Goal: Task Accomplishment & Management: Use online tool/utility

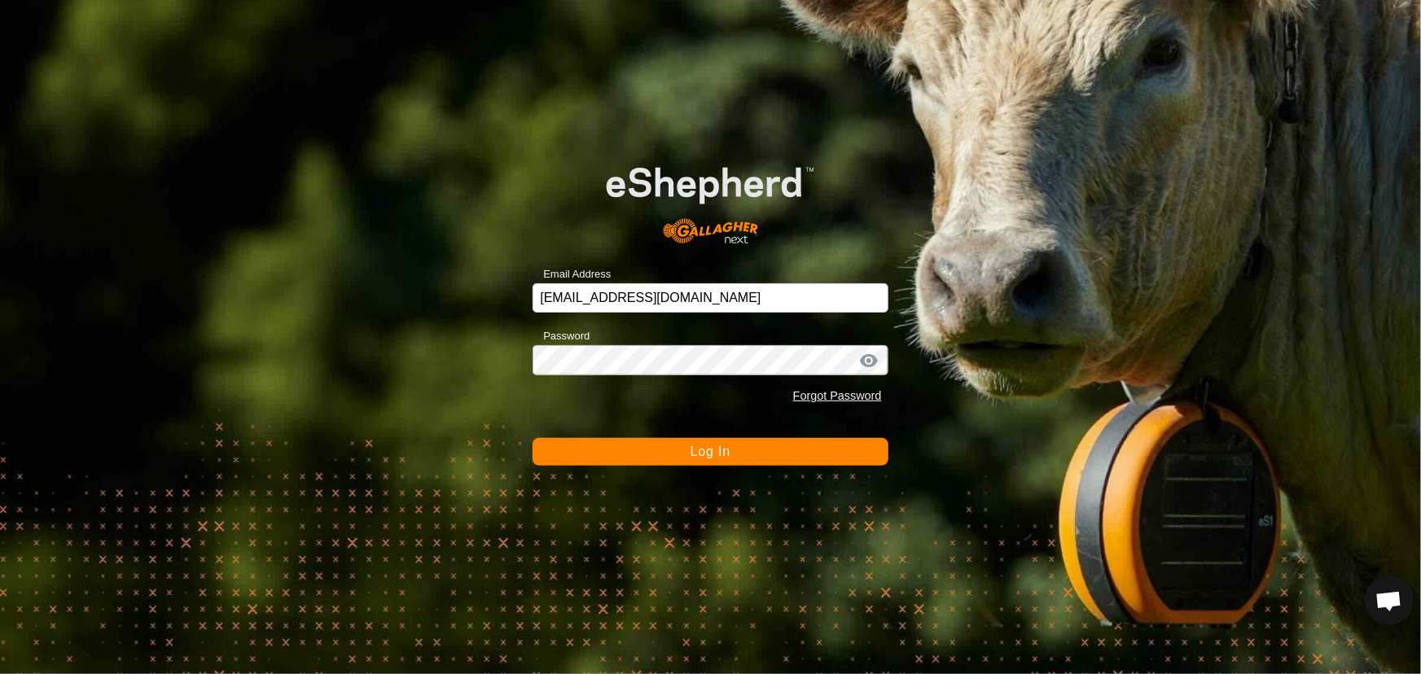
scroll to position [1125, 0]
click at [656, 456] on button "Log In" at bounding box center [710, 452] width 355 height 28
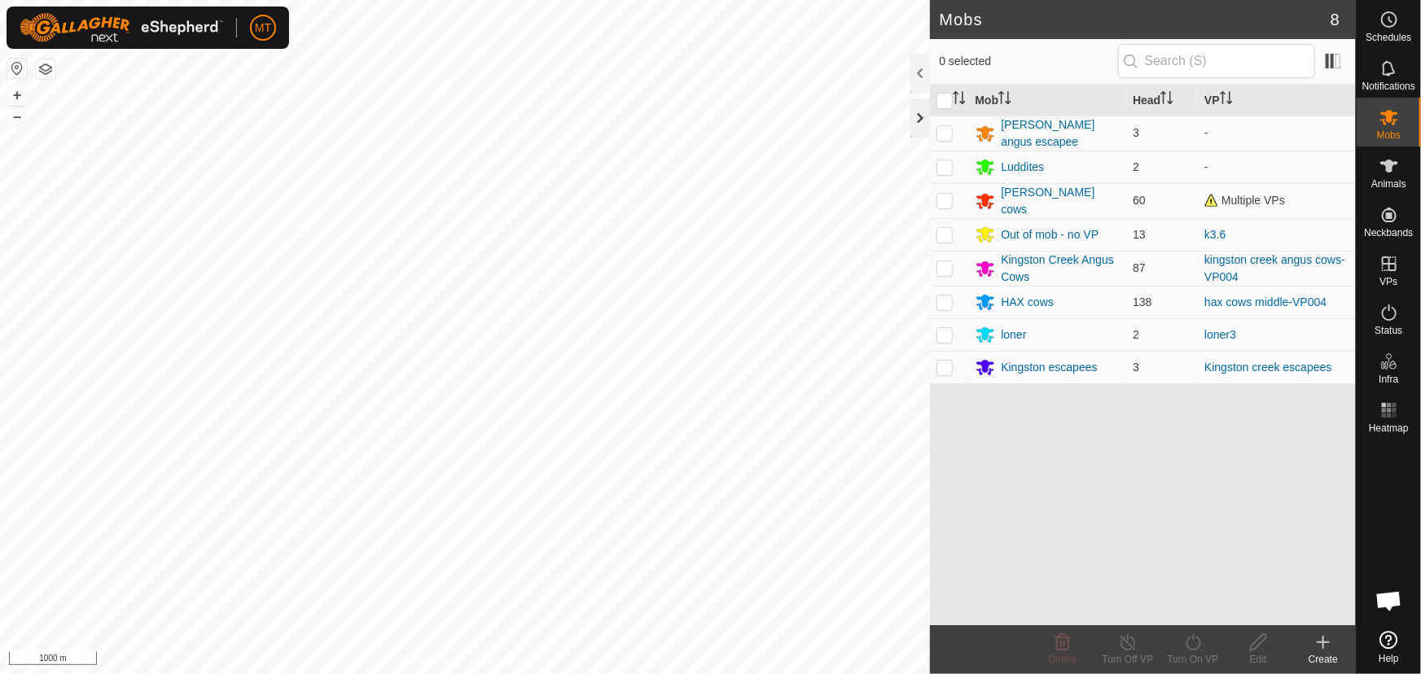
click at [915, 124] on div at bounding box center [921, 118] width 20 height 39
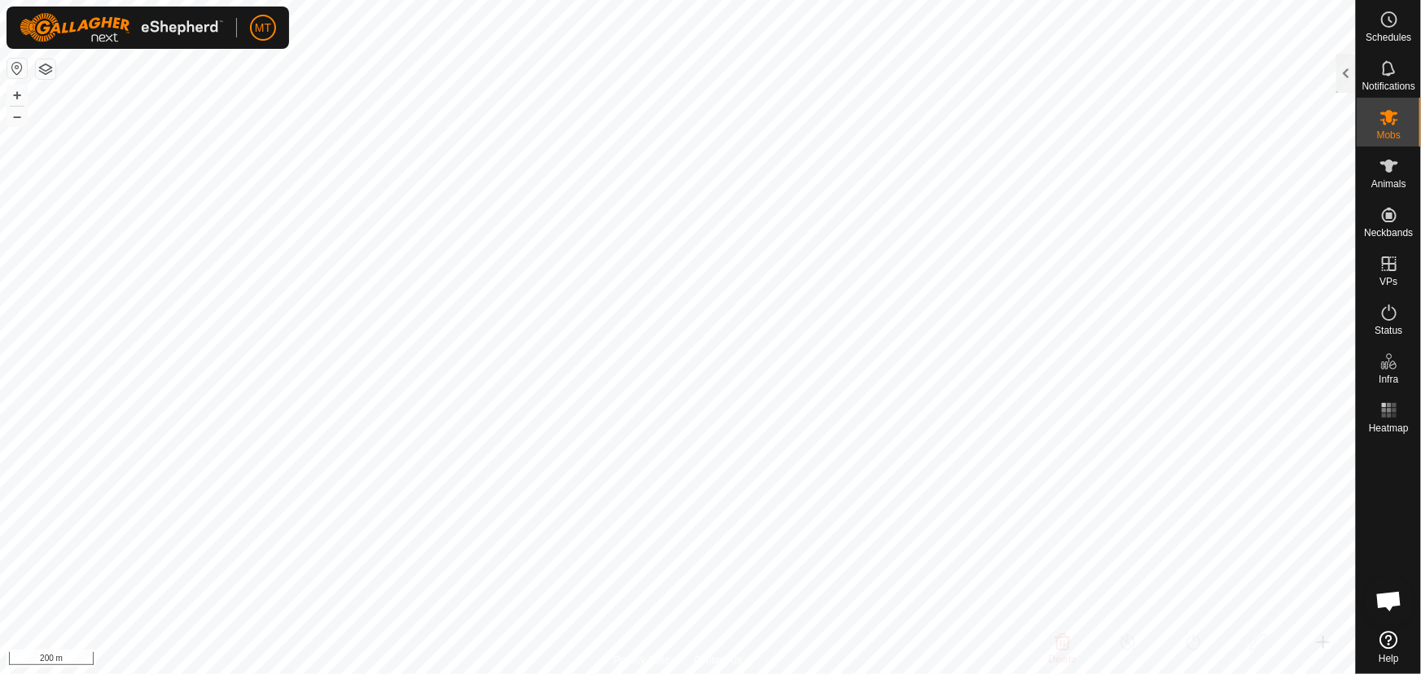
click at [968, 0] on html "MT Schedules Notifications Mobs Animals Neckbands VPs Status Infra Heatmap Help…" at bounding box center [710, 337] width 1421 height 674
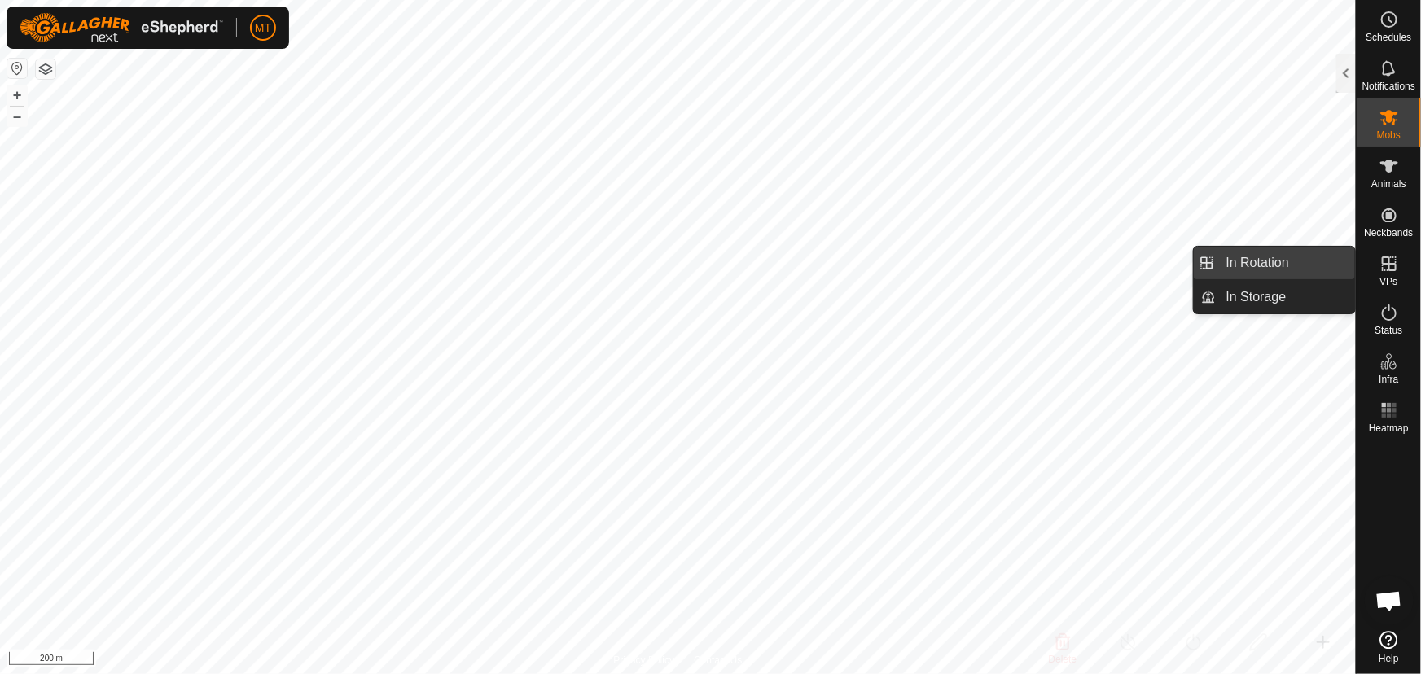
click at [1267, 273] on link "In Rotation" at bounding box center [1286, 263] width 139 height 33
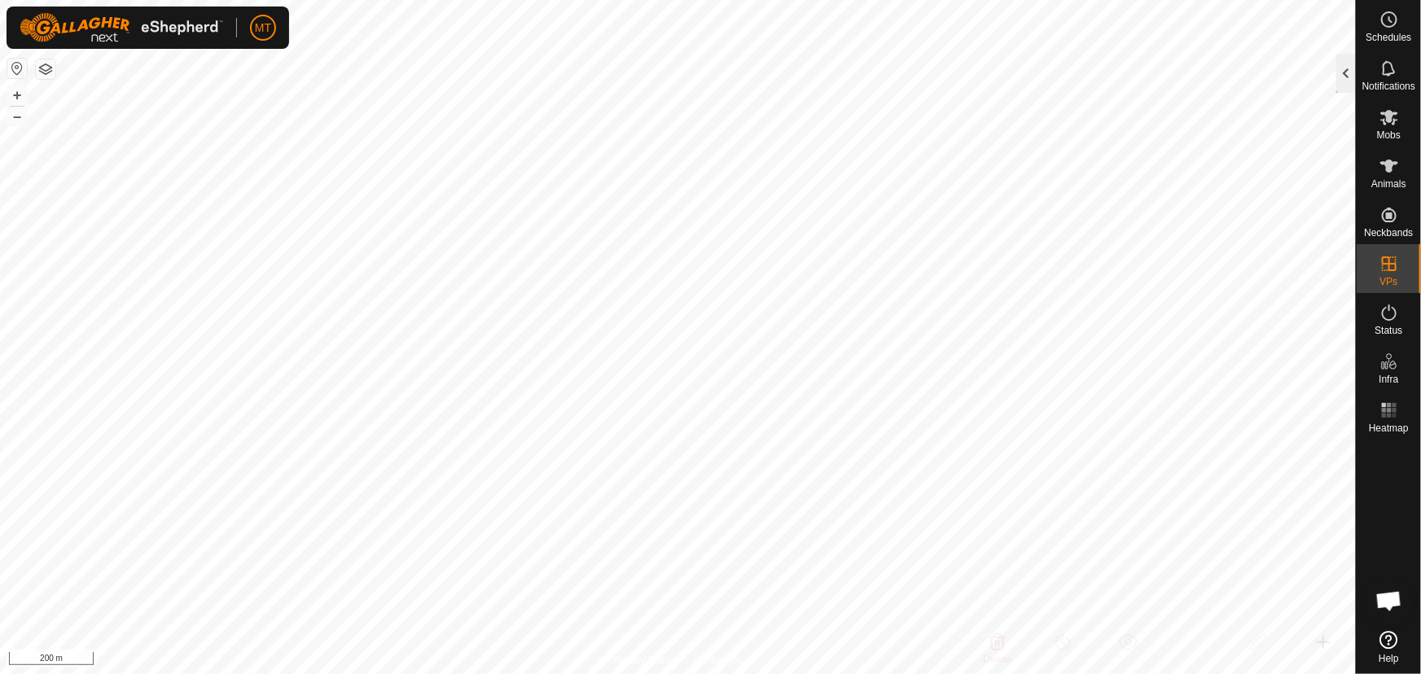
click at [1343, 75] on div at bounding box center [1347, 73] width 20 height 39
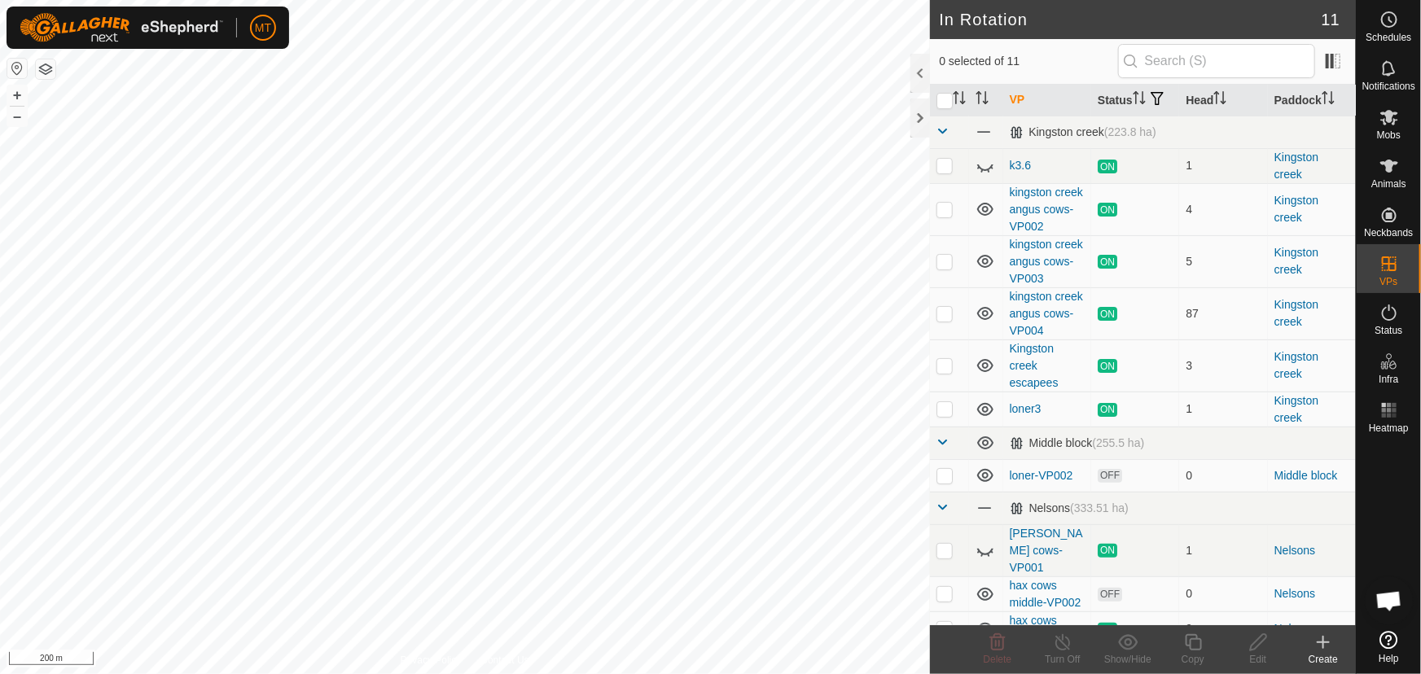
click at [1316, 645] on icon at bounding box center [1324, 643] width 20 height 20
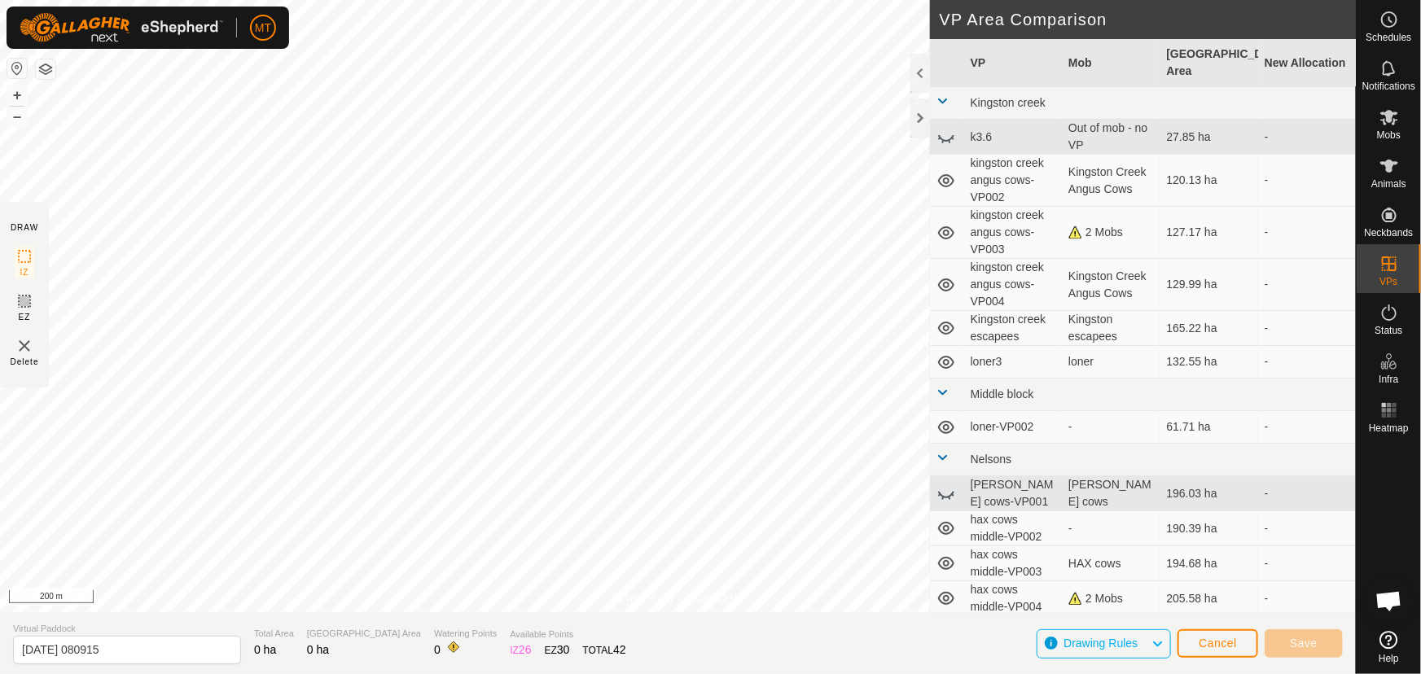
click at [89, 48] on div "MT Schedules Notifications Mobs Animals Neckbands VPs Status Infra Heatmap Help…" at bounding box center [710, 337] width 1421 height 674
click at [611, 674] on html "MT Schedules Notifications Mobs Animals Neckbands VPs Status Infra Heatmap Help…" at bounding box center [710, 337] width 1421 height 674
click at [879, 617] on div "Privacy Policy Contact Us Animal29 0489249415 loner [GEOGRAPHIC_DATA] angus cow…" at bounding box center [678, 337] width 1356 height 674
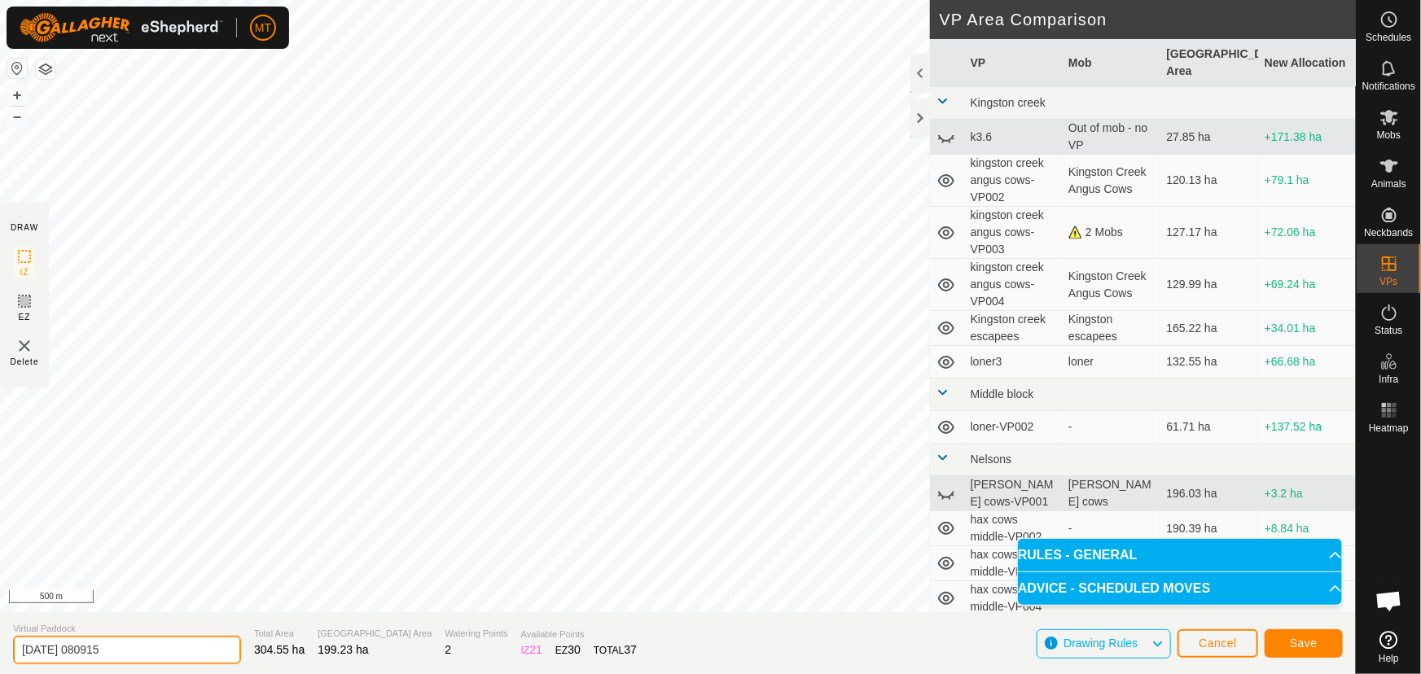
drag, startPoint x: 147, startPoint y: 646, endPoint x: 0, endPoint y: 642, distance: 146.7
click at [0, 642] on section "Virtual Paddock [DATE] 080915 Total Area 304.55 ha Grazing Area 199.23 ha Water…" at bounding box center [678, 644] width 1356 height 62
type input "l"
type input "kingston escapees"
click at [1315, 643] on span "Save" at bounding box center [1304, 643] width 28 height 13
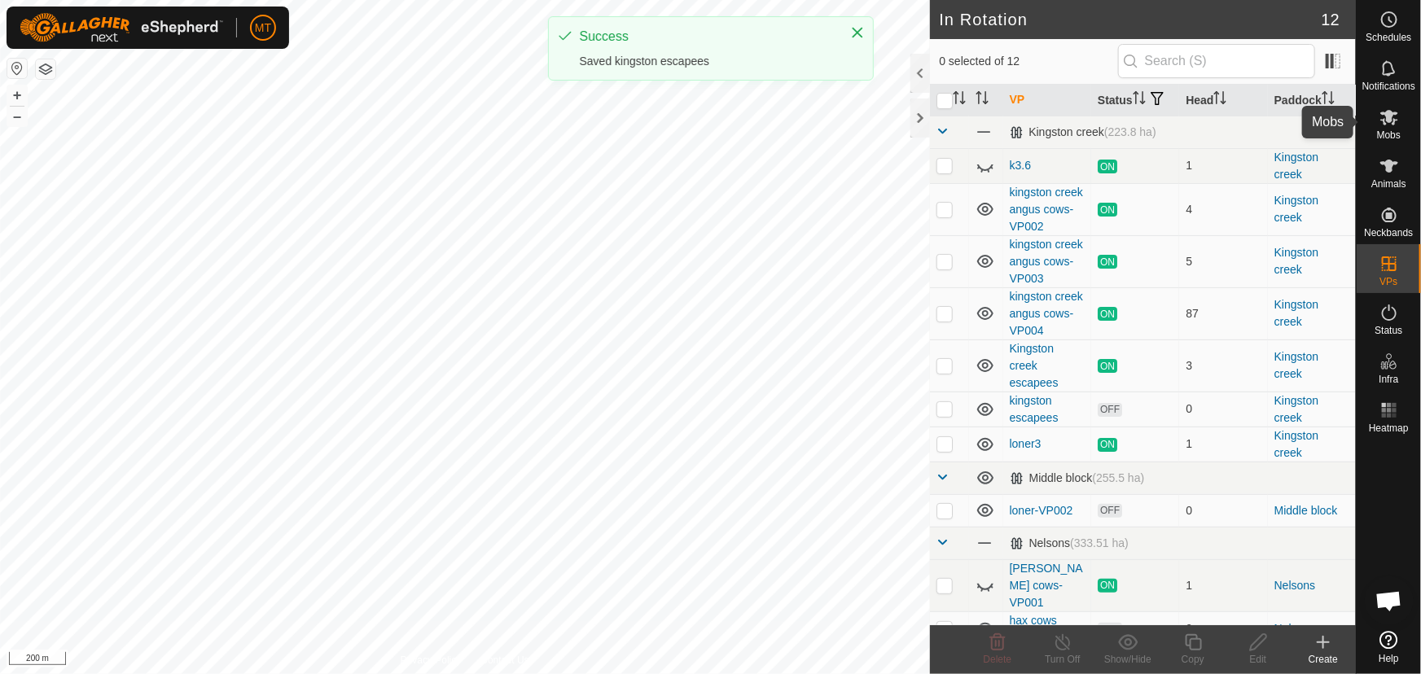
click at [1392, 122] on icon at bounding box center [1390, 117] width 18 height 15
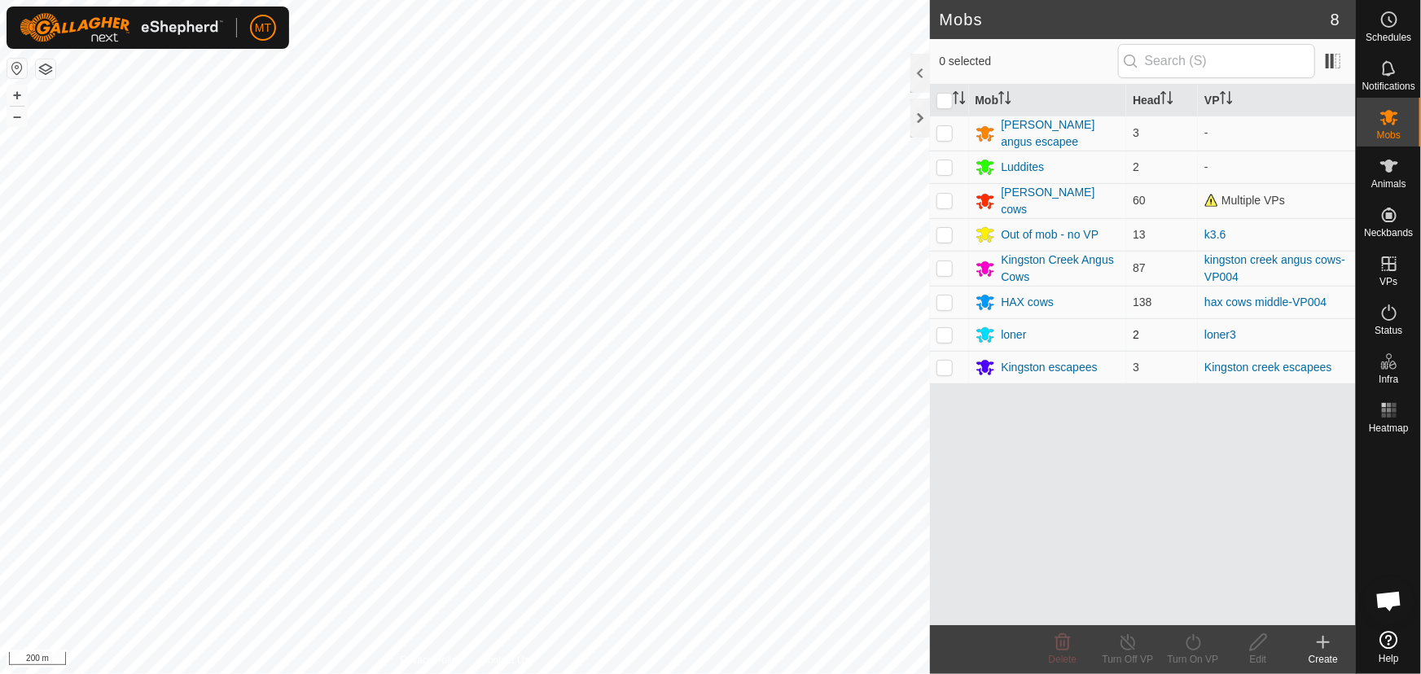
click at [942, 330] on p-checkbox at bounding box center [945, 334] width 16 height 13
checkbox input "true"
click at [1186, 646] on icon at bounding box center [1193, 643] width 20 height 20
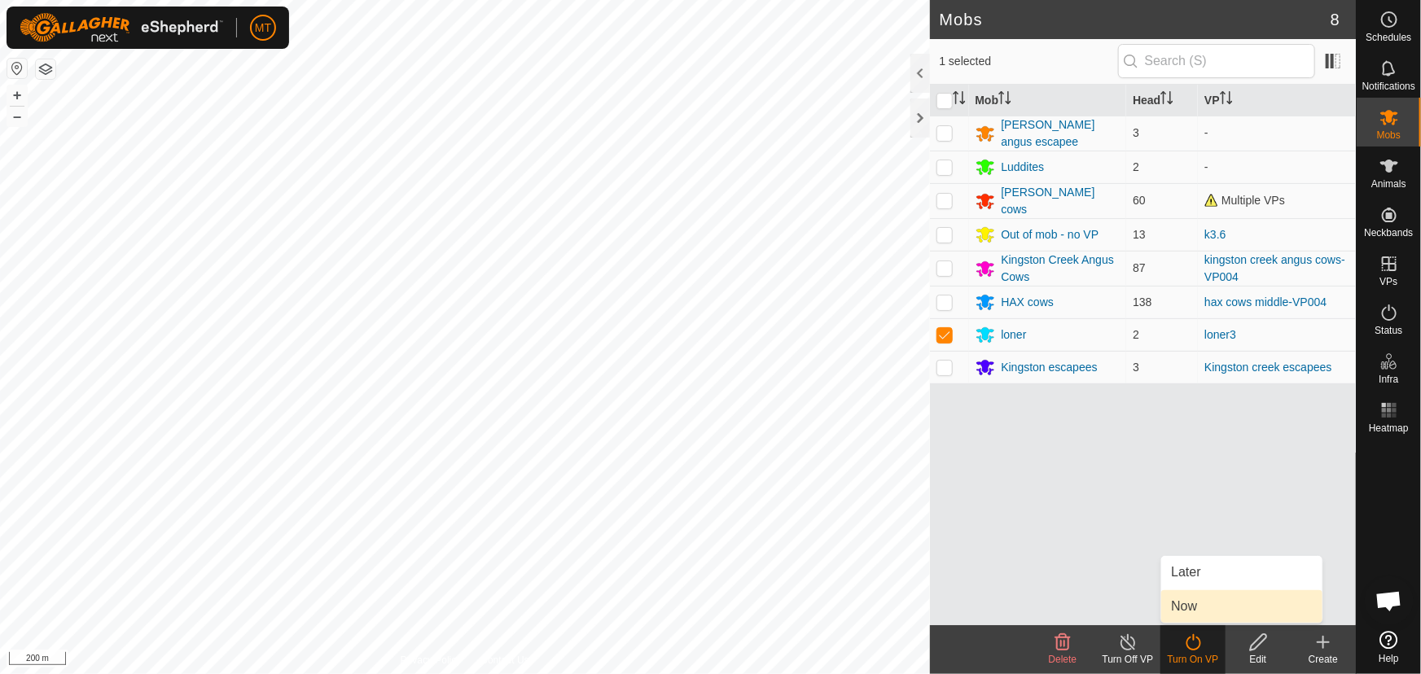
click at [1189, 608] on link "Now" at bounding box center [1241, 607] width 161 height 33
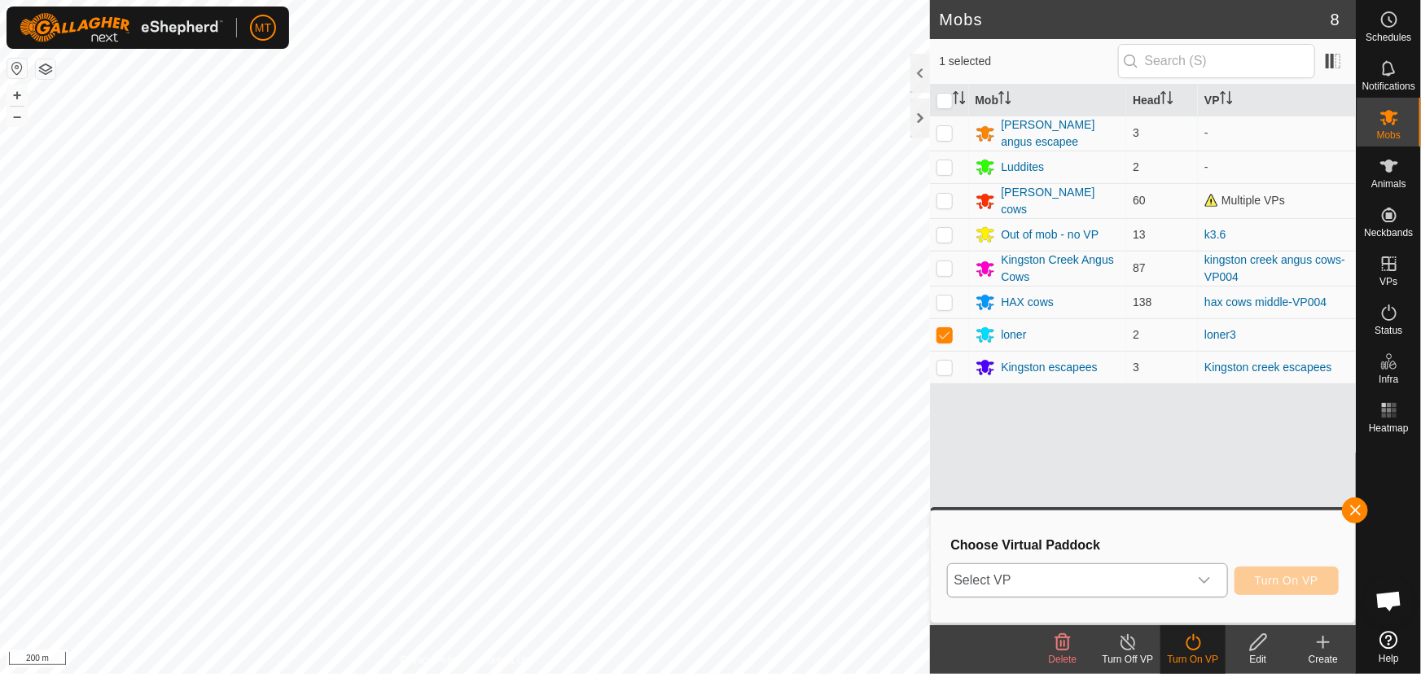
click at [1043, 577] on span "Select VP" at bounding box center [1068, 580] width 240 height 33
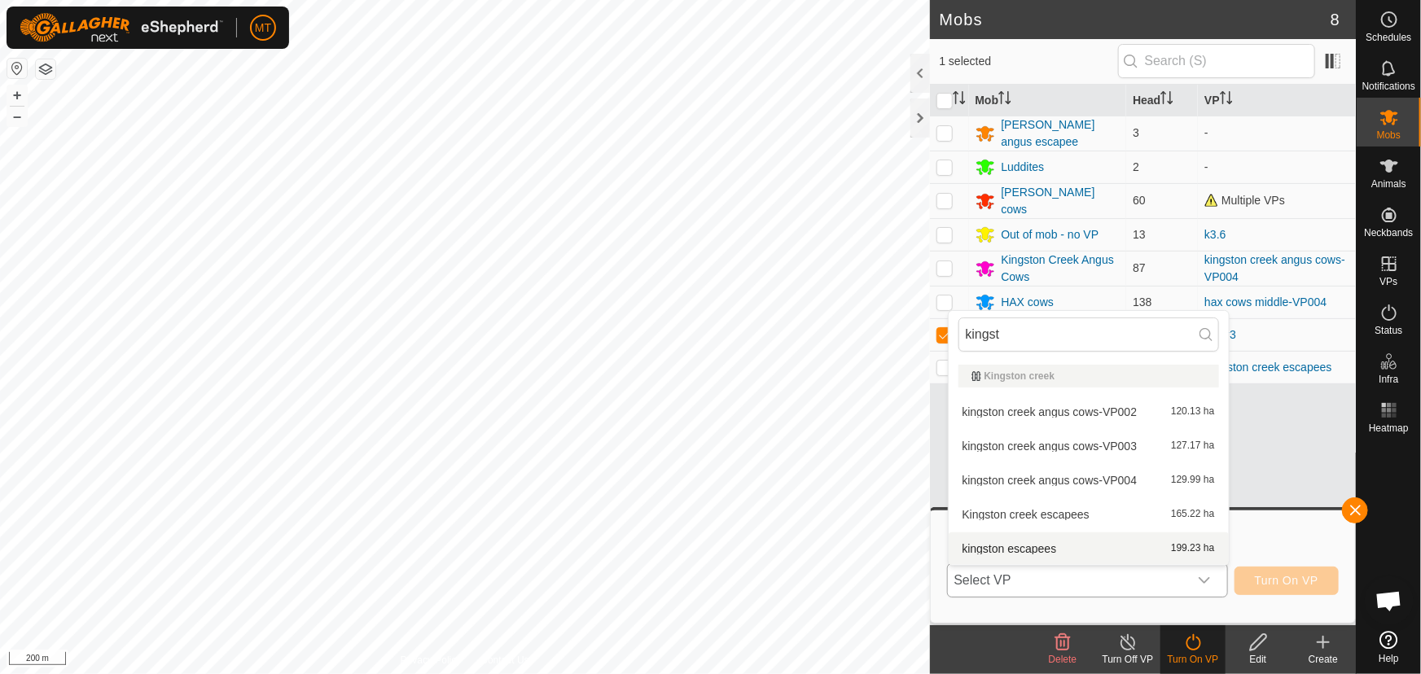
type input "kingst"
click at [1043, 540] on li "kingston escapees 199.23 ha" at bounding box center [1089, 549] width 280 height 33
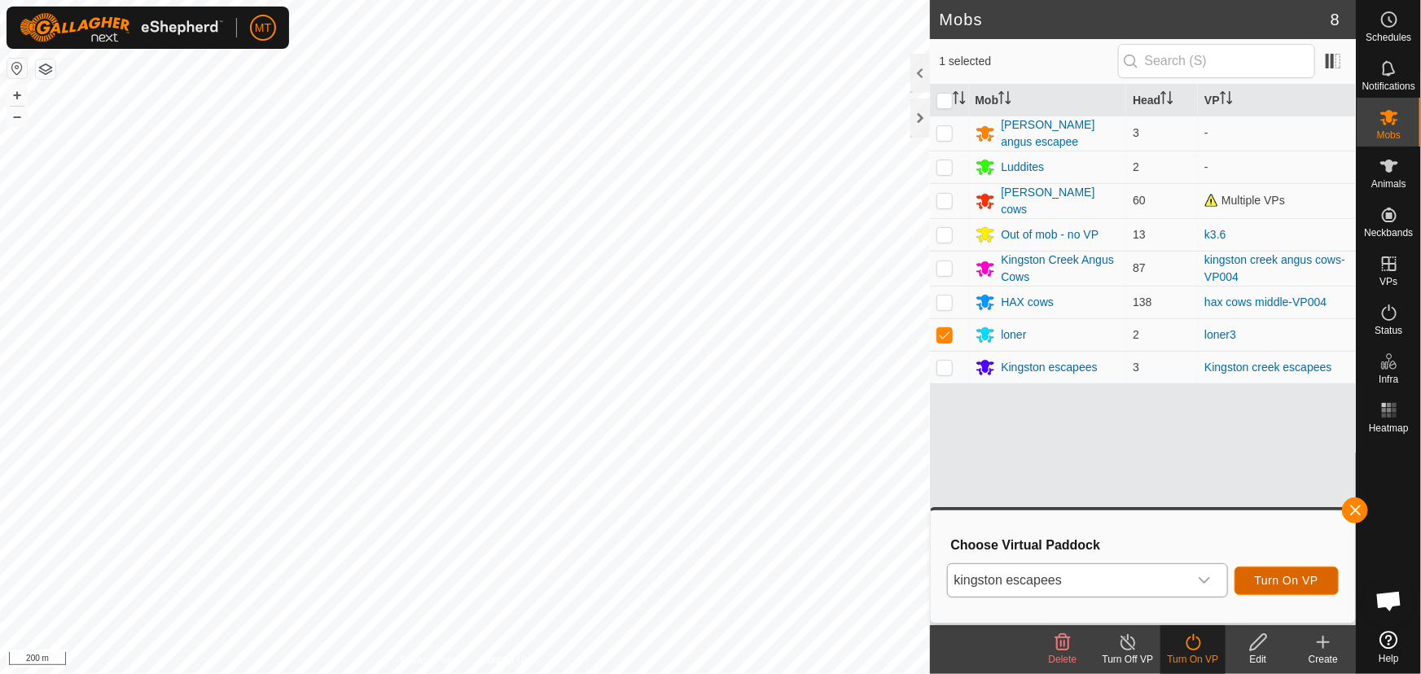
click at [1270, 584] on span "Turn On VP" at bounding box center [1287, 580] width 64 height 13
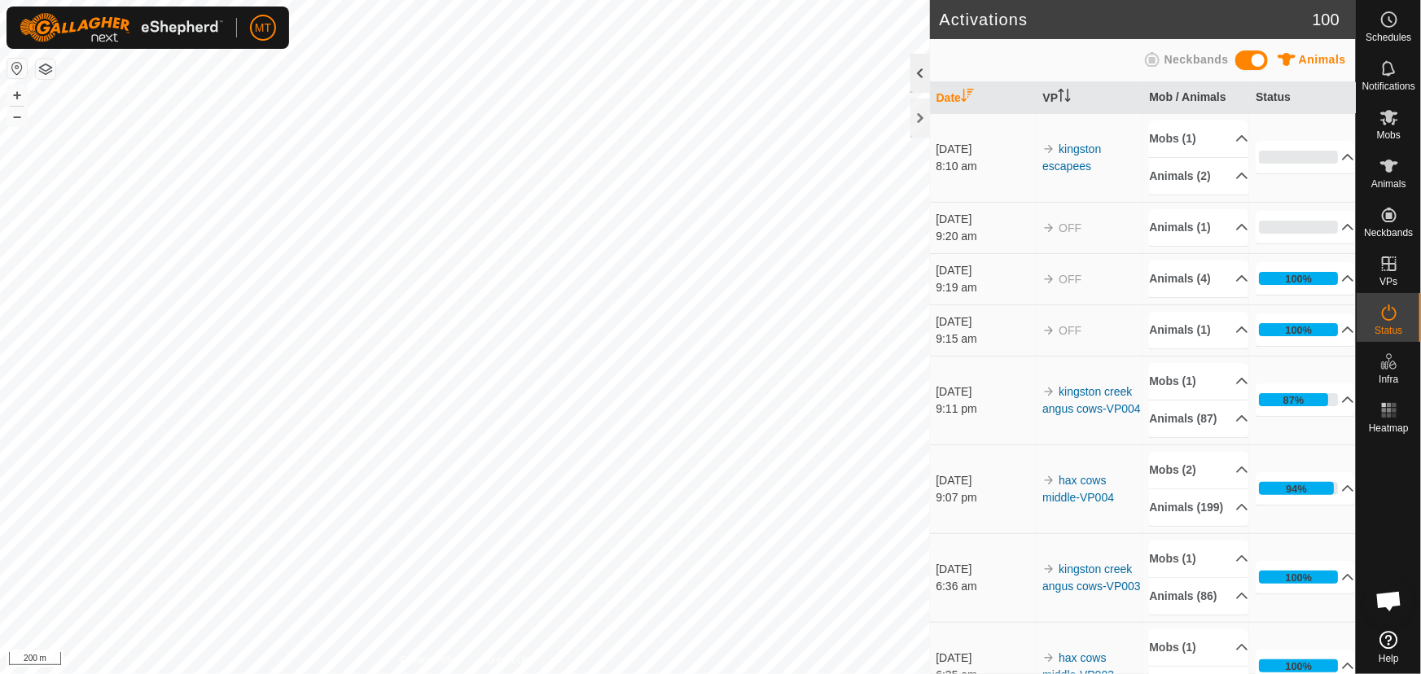
click at [912, 94] on div "Activations 100 Animals Neckbands Date VP Mob / Animals Status [DATE] 8:10 am k…" at bounding box center [678, 337] width 1356 height 674
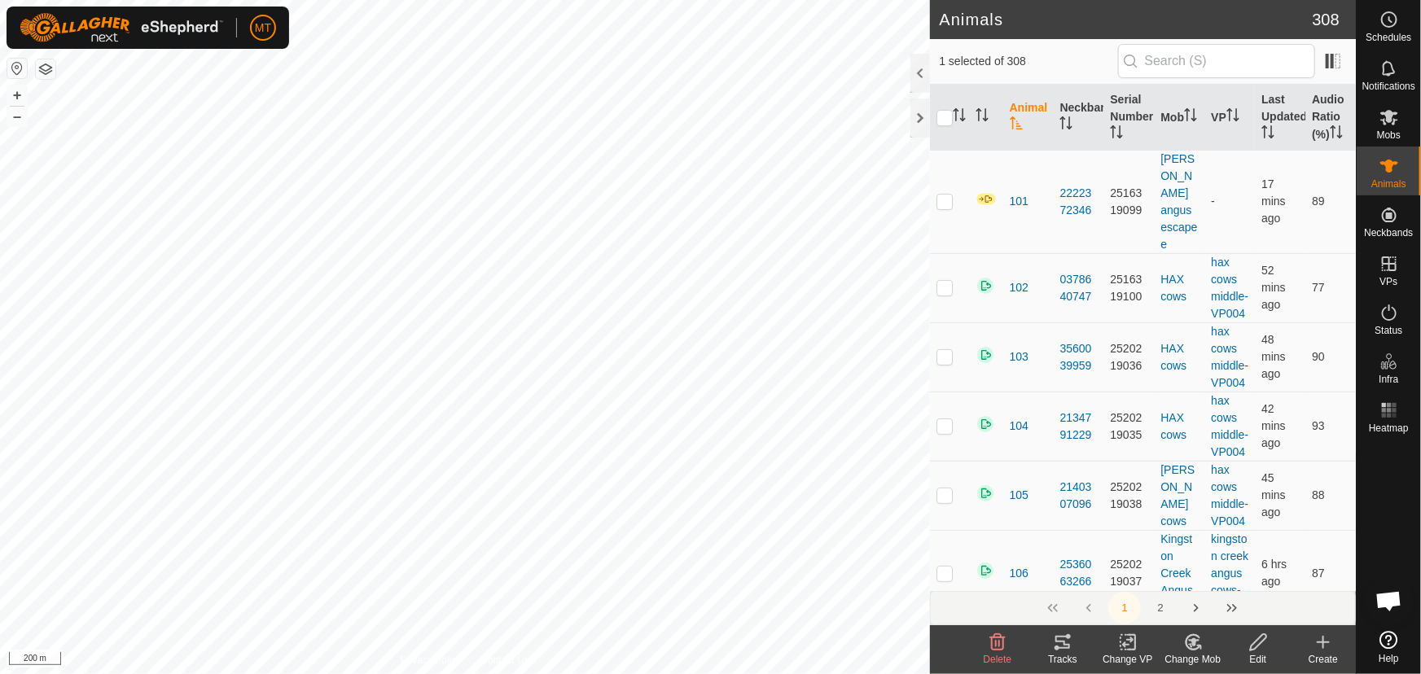
click at [1192, 645] on icon at bounding box center [1193, 643] width 20 height 20
click at [1208, 575] on link "Choose Mob..." at bounding box center [1241, 572] width 161 height 33
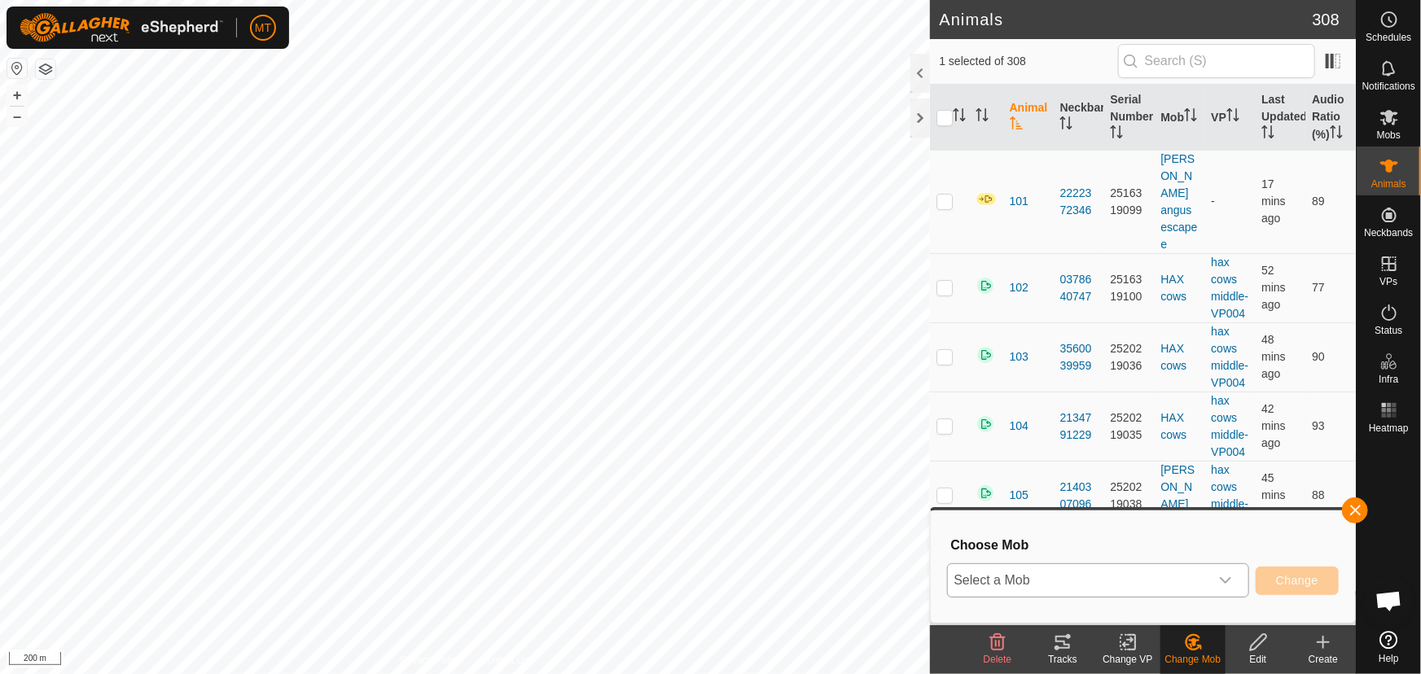
click at [1133, 574] on span "Select a Mob" at bounding box center [1078, 580] width 261 height 33
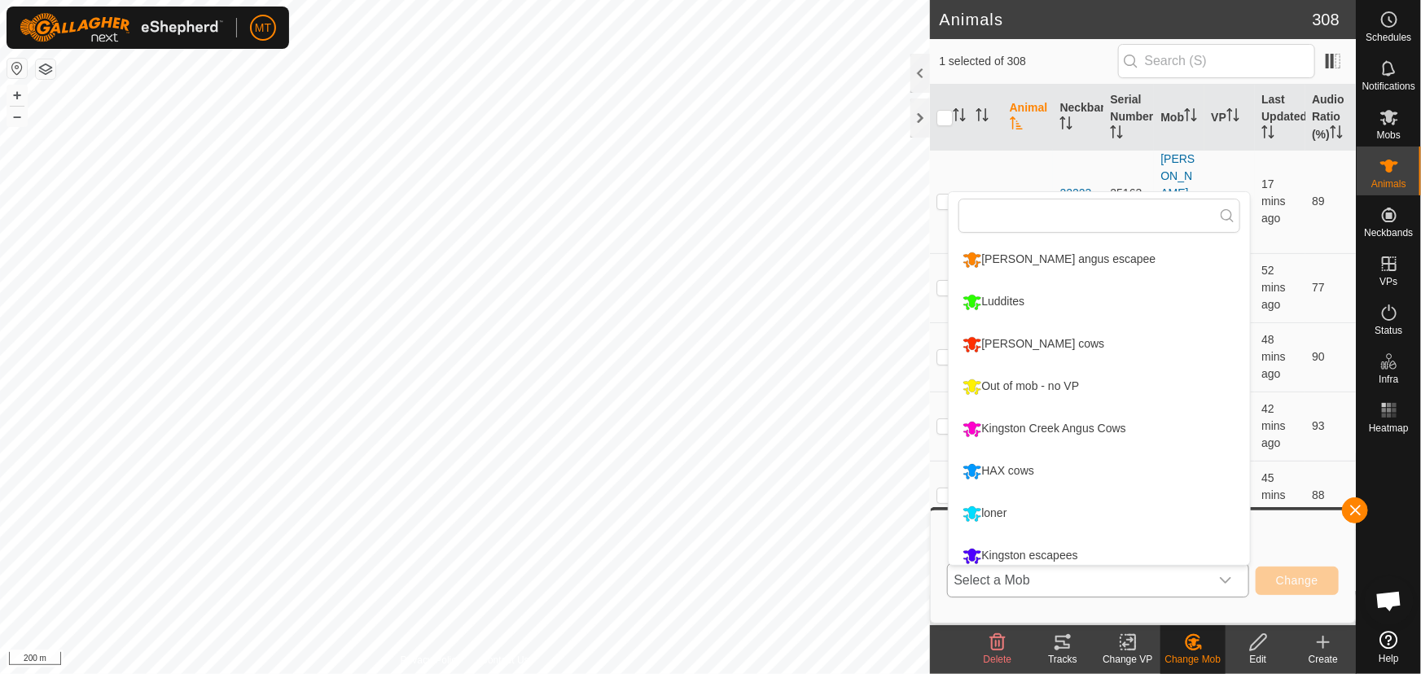
click at [1041, 252] on li "[PERSON_NAME] angus escapee" at bounding box center [1099, 259] width 301 height 41
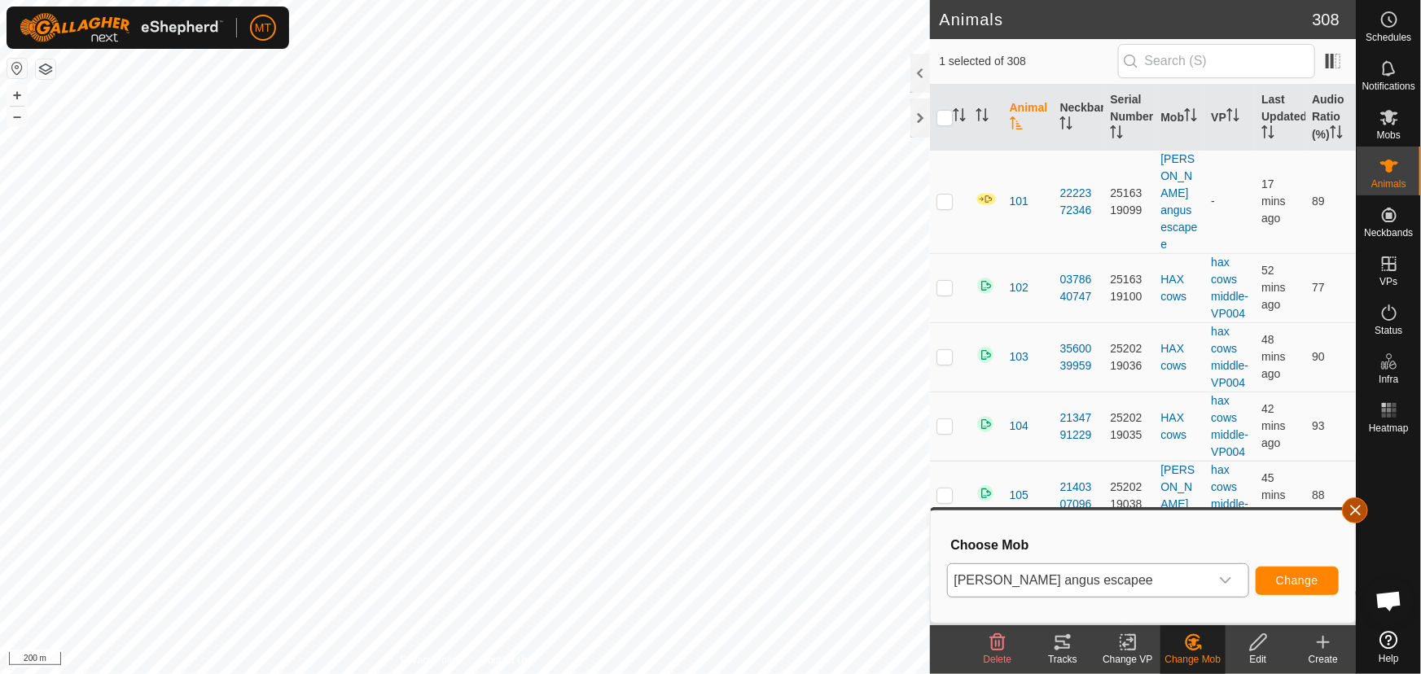
click at [1356, 507] on button "button" at bounding box center [1355, 511] width 26 height 26
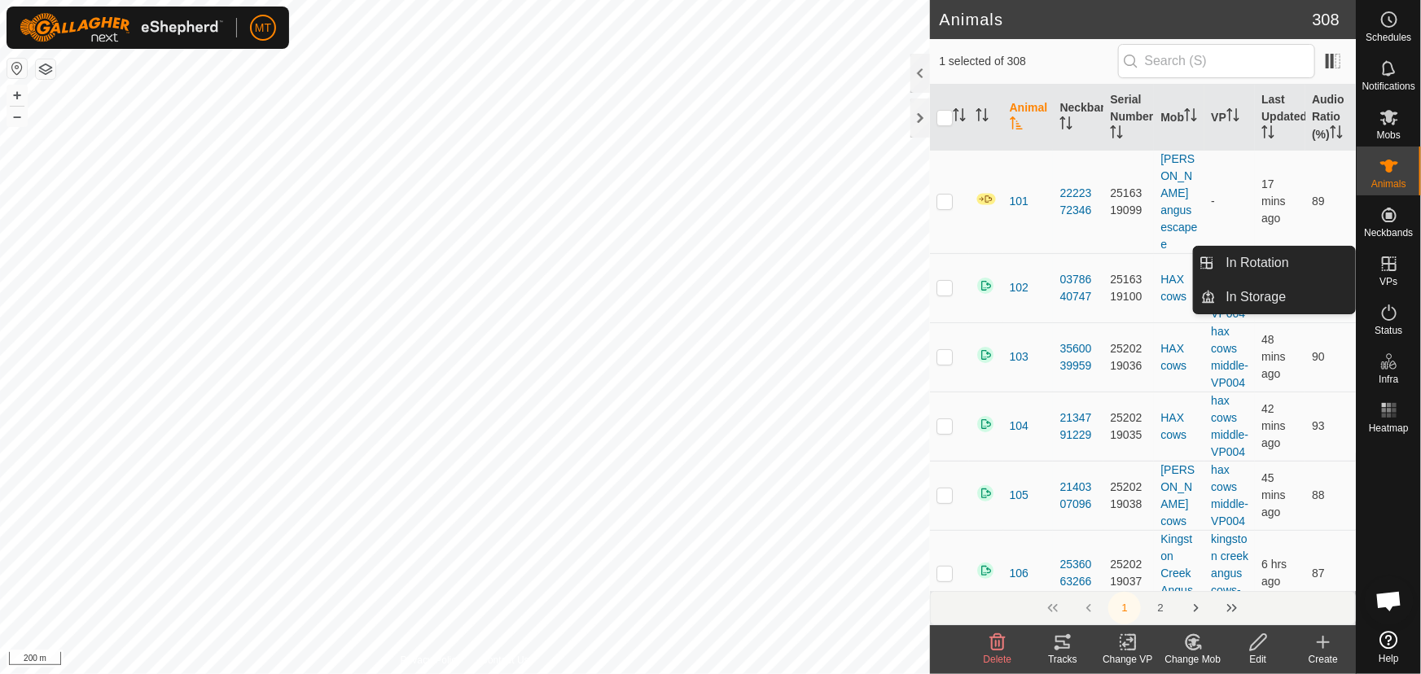
click at [1390, 261] on icon at bounding box center [1389, 264] width 15 height 15
click at [1262, 255] on link "In Rotation" at bounding box center [1286, 263] width 139 height 33
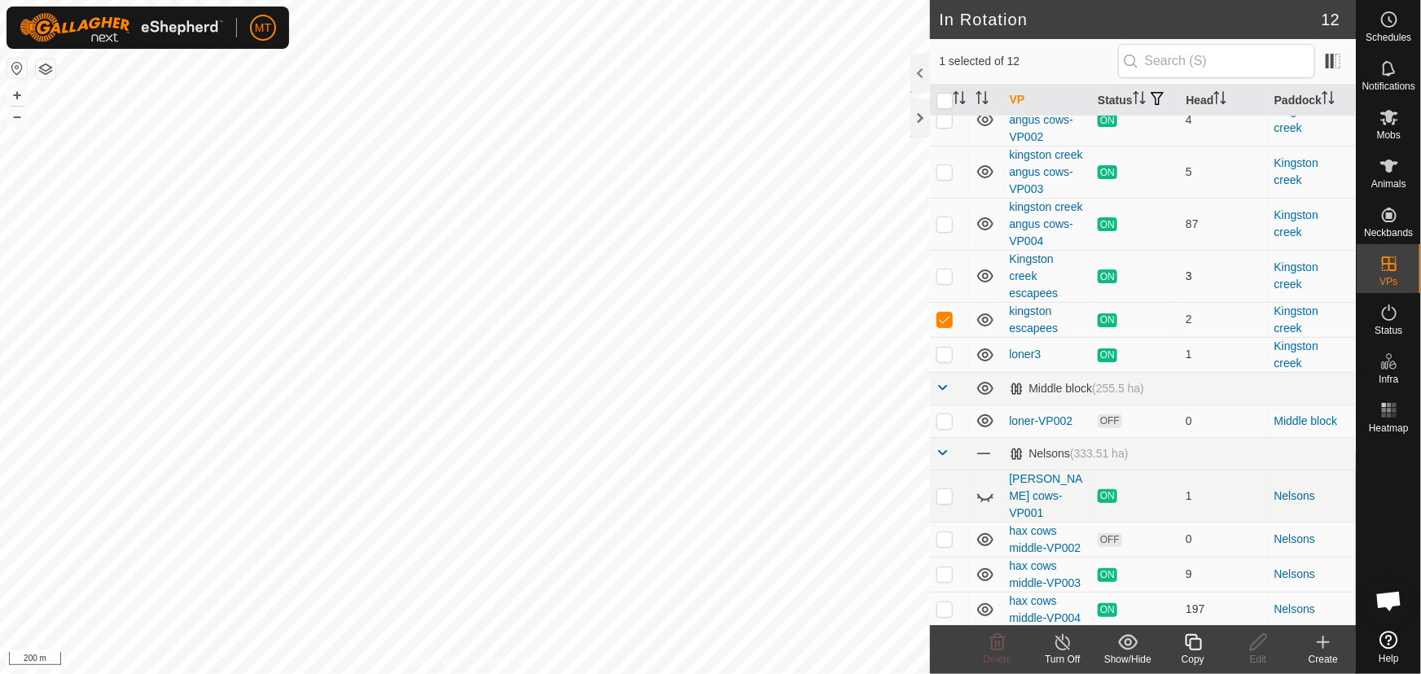
scroll to position [90, 0]
click at [940, 326] on p-checkbox at bounding box center [945, 319] width 16 height 13
checkbox input "false"
click at [947, 608] on p-checkbox at bounding box center [945, 609] width 16 height 13
checkbox input "true"
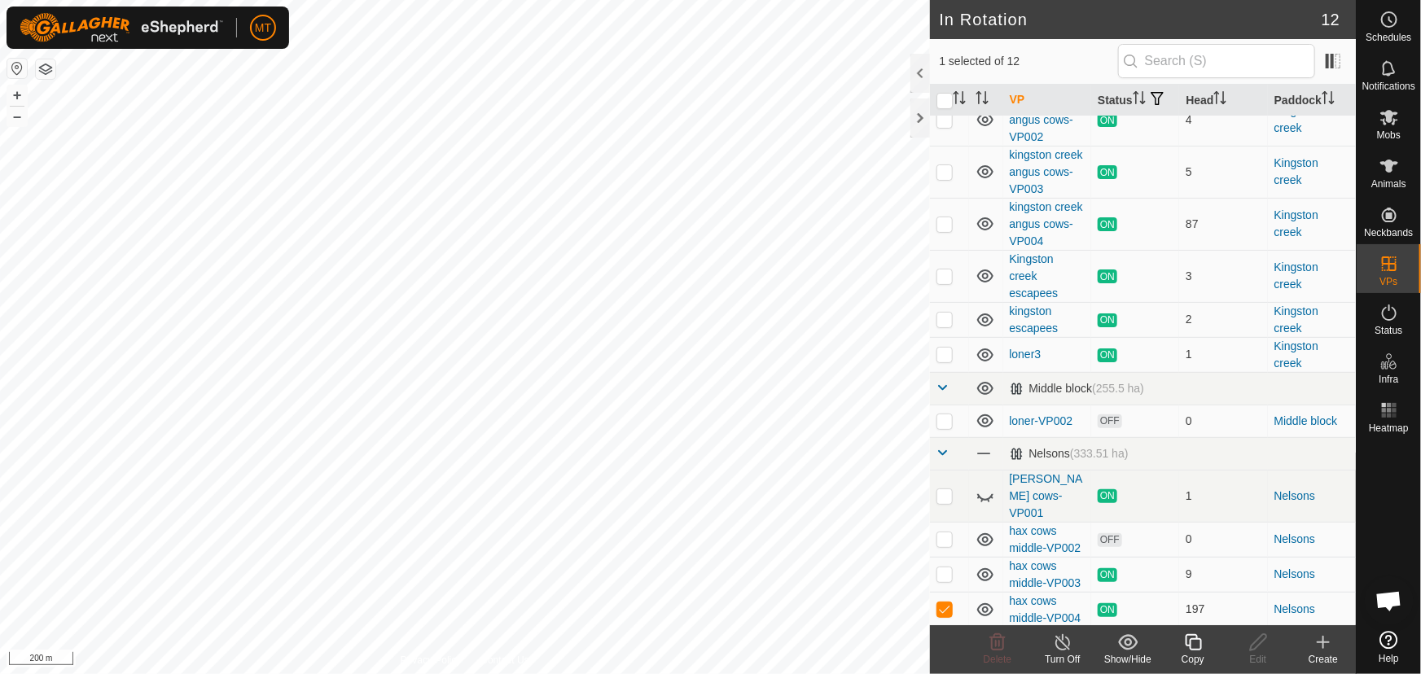
click at [1196, 652] on div "Copy" at bounding box center [1193, 659] width 65 height 15
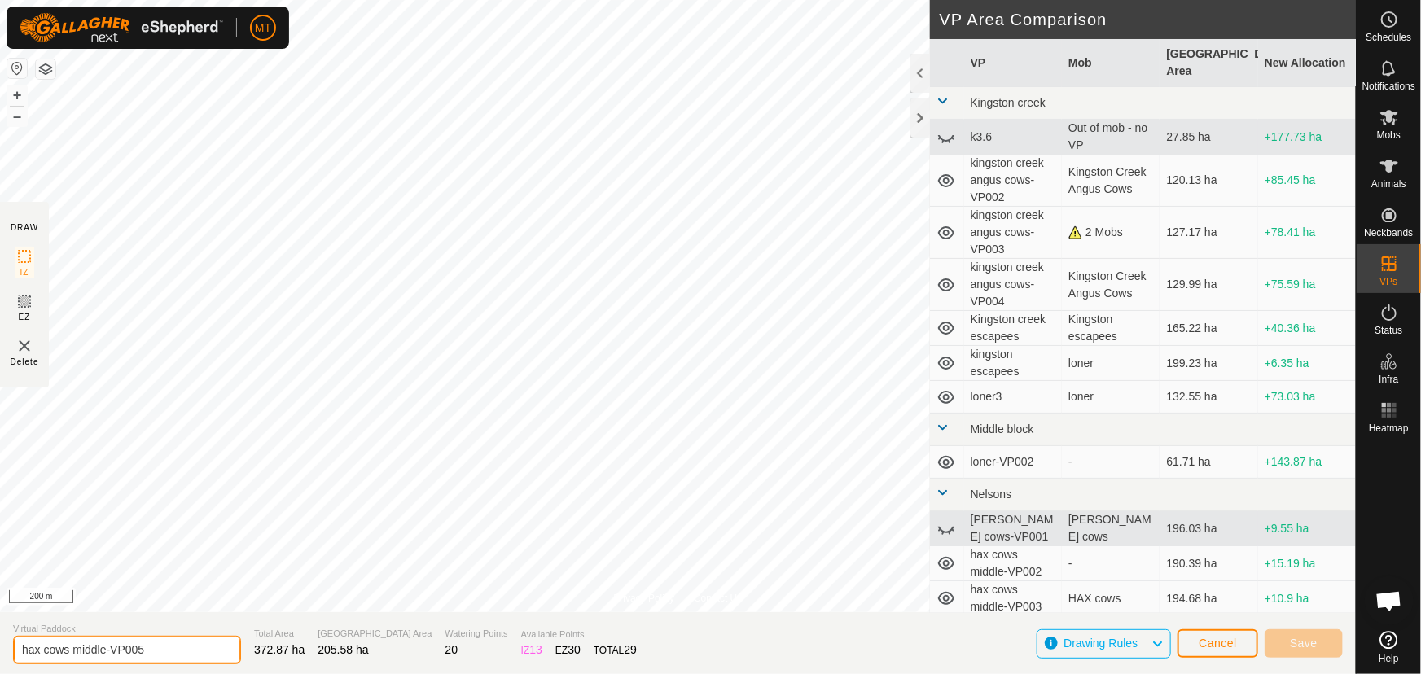
drag, startPoint x: 130, startPoint y: 642, endPoint x: 0, endPoint y: 640, distance: 130.3
click at [0, 640] on section "Virtual Paddock hax cows middle-VP005 Total Area 372.87 ha Grazing Area 205.58 …" at bounding box center [678, 644] width 1356 height 62
type input "[PERSON_NAME] escappees"
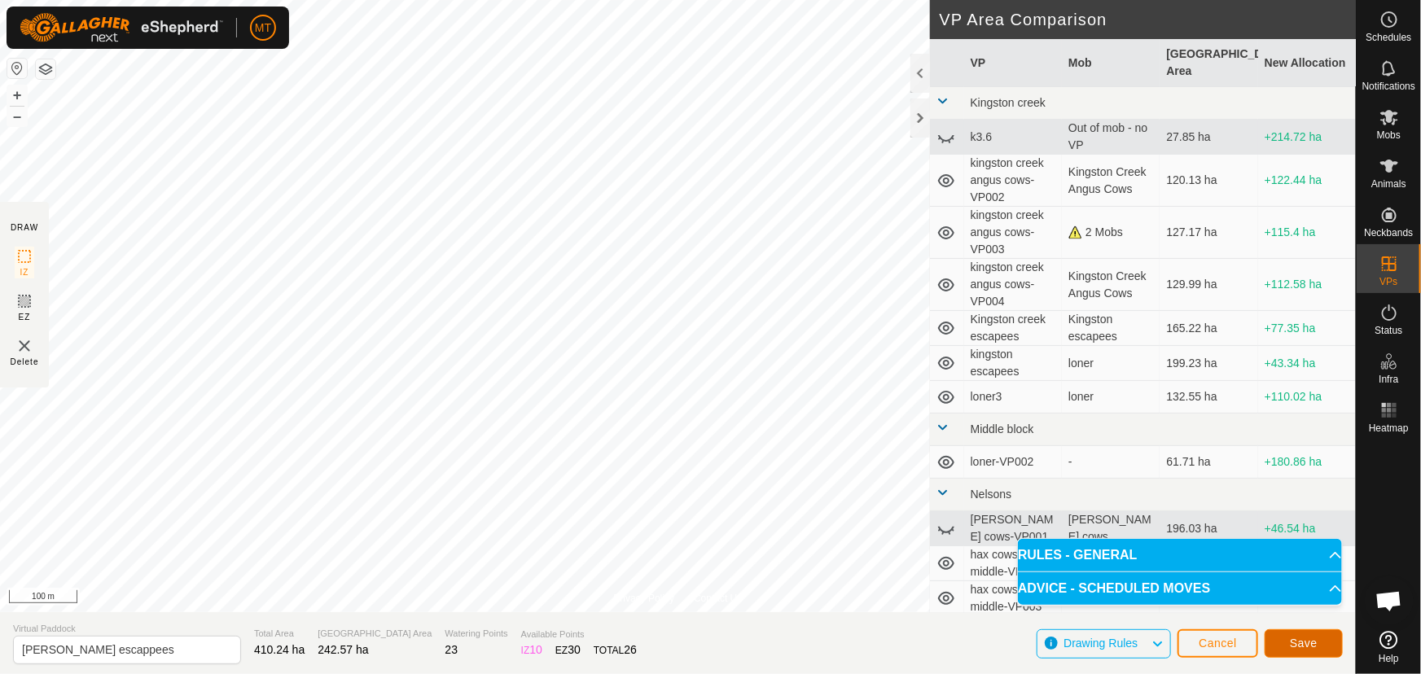
click at [1298, 643] on span "Save" at bounding box center [1304, 643] width 28 height 13
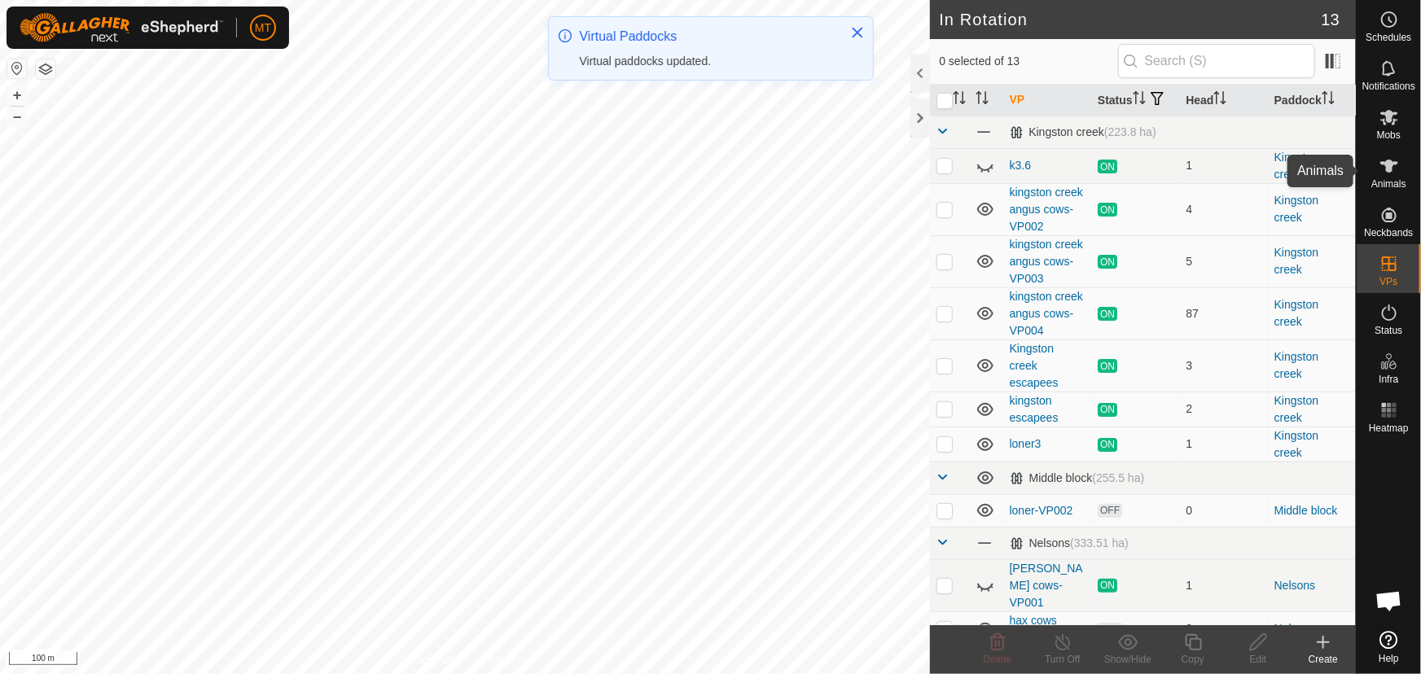
click at [1385, 167] on icon at bounding box center [1390, 166] width 20 height 20
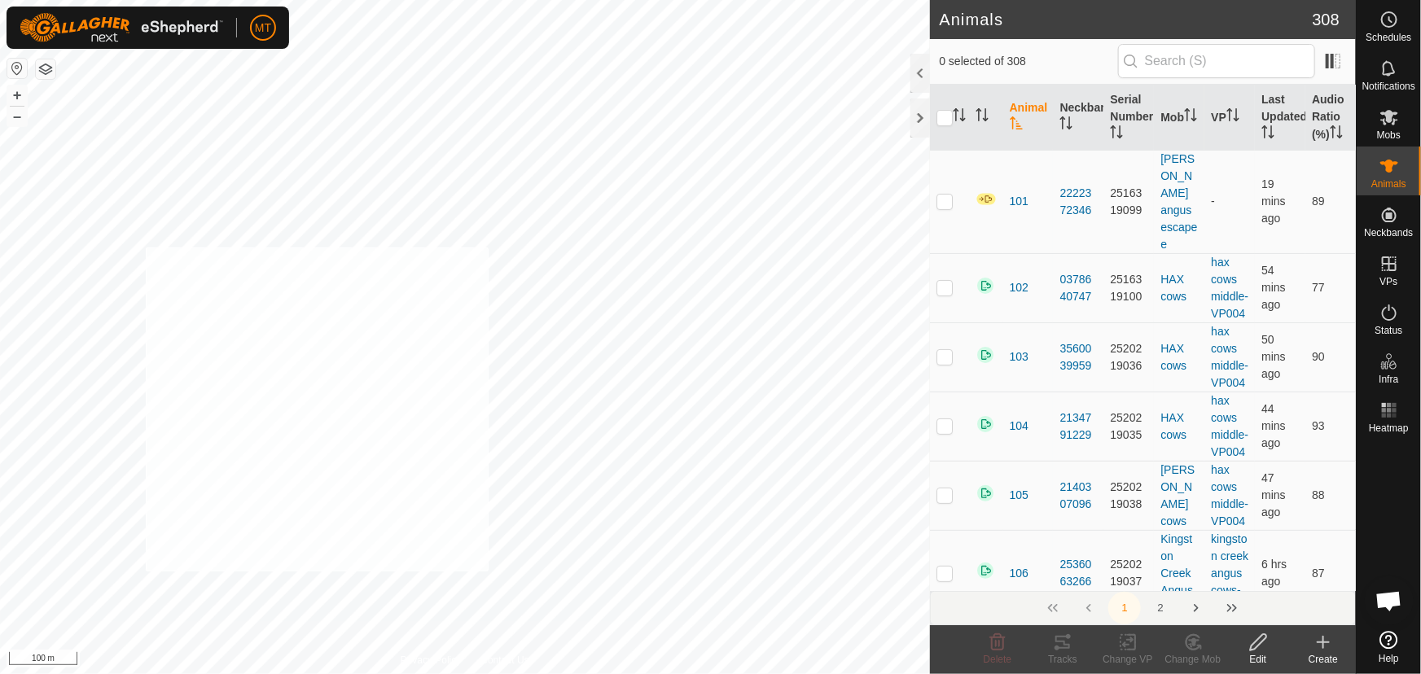
checkbox input "true"
click at [1124, 648] on icon at bounding box center [1128, 643] width 20 height 20
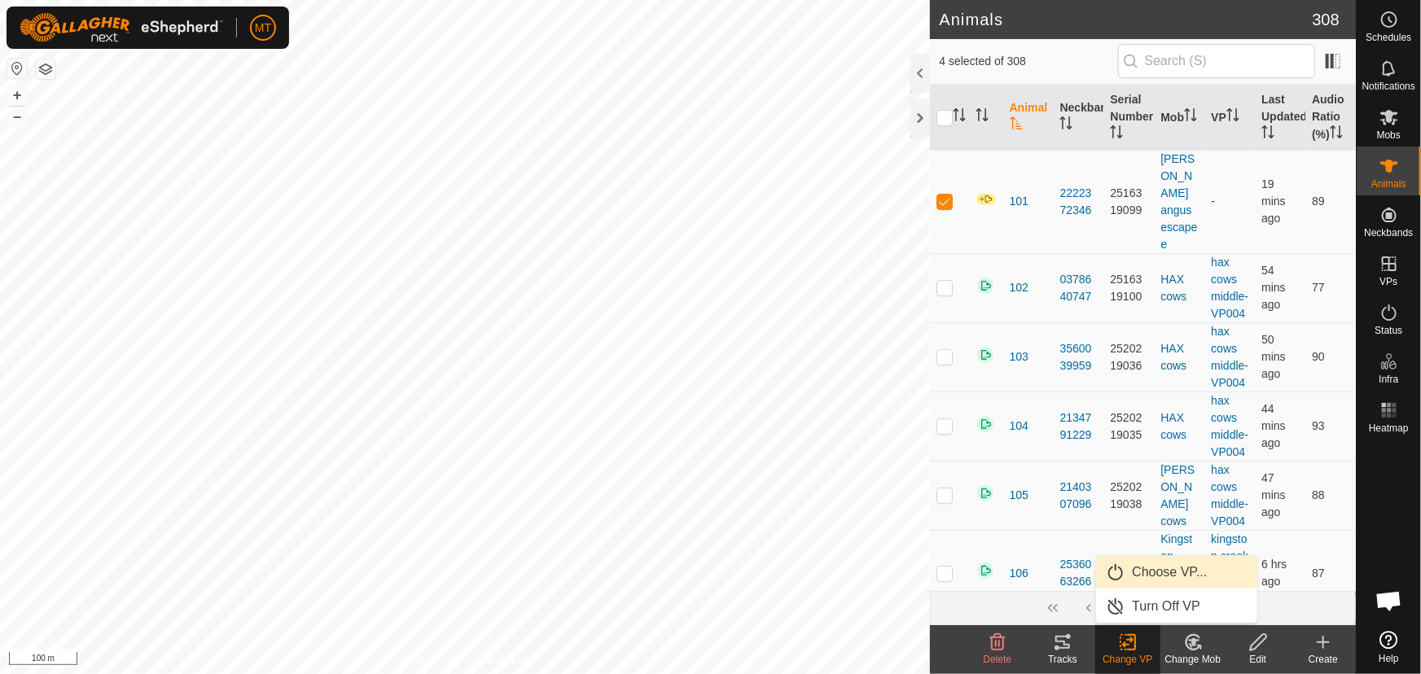
click at [1144, 570] on link "Choose VP..." at bounding box center [1176, 572] width 161 height 33
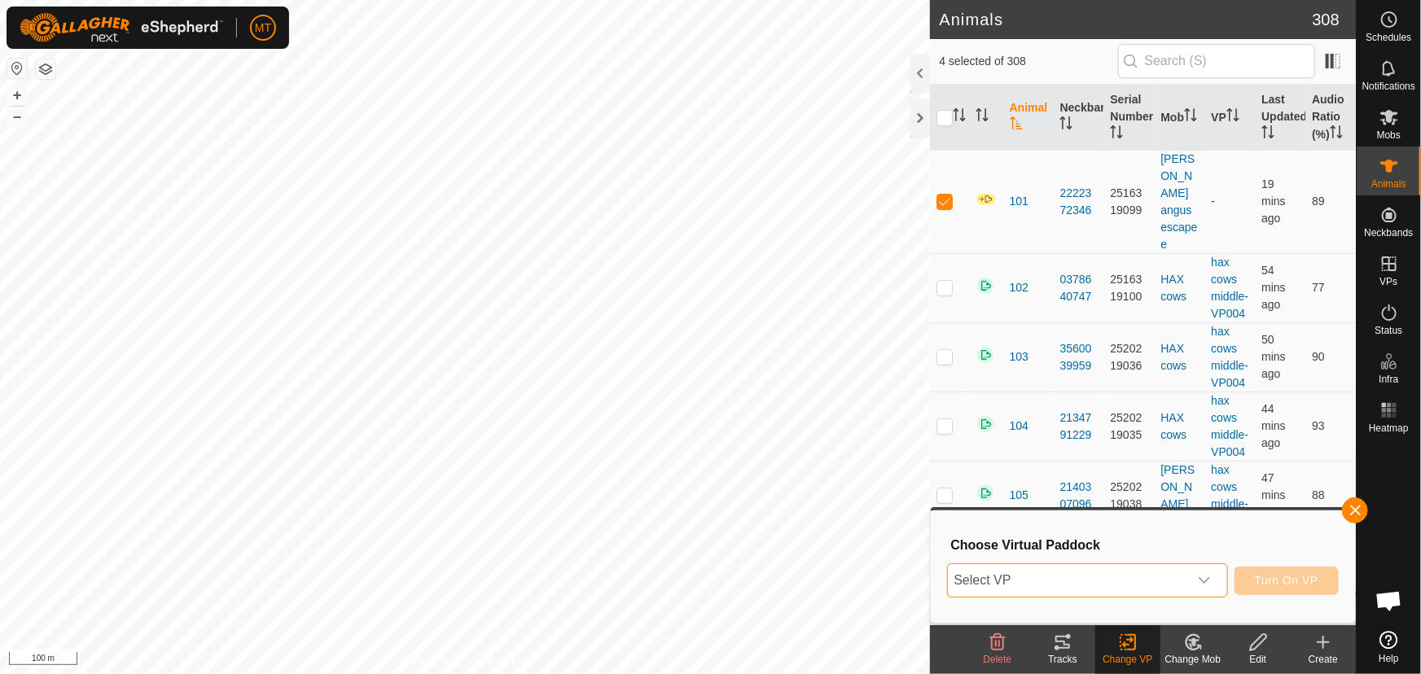
click at [1067, 574] on span "Select VP" at bounding box center [1068, 580] width 240 height 33
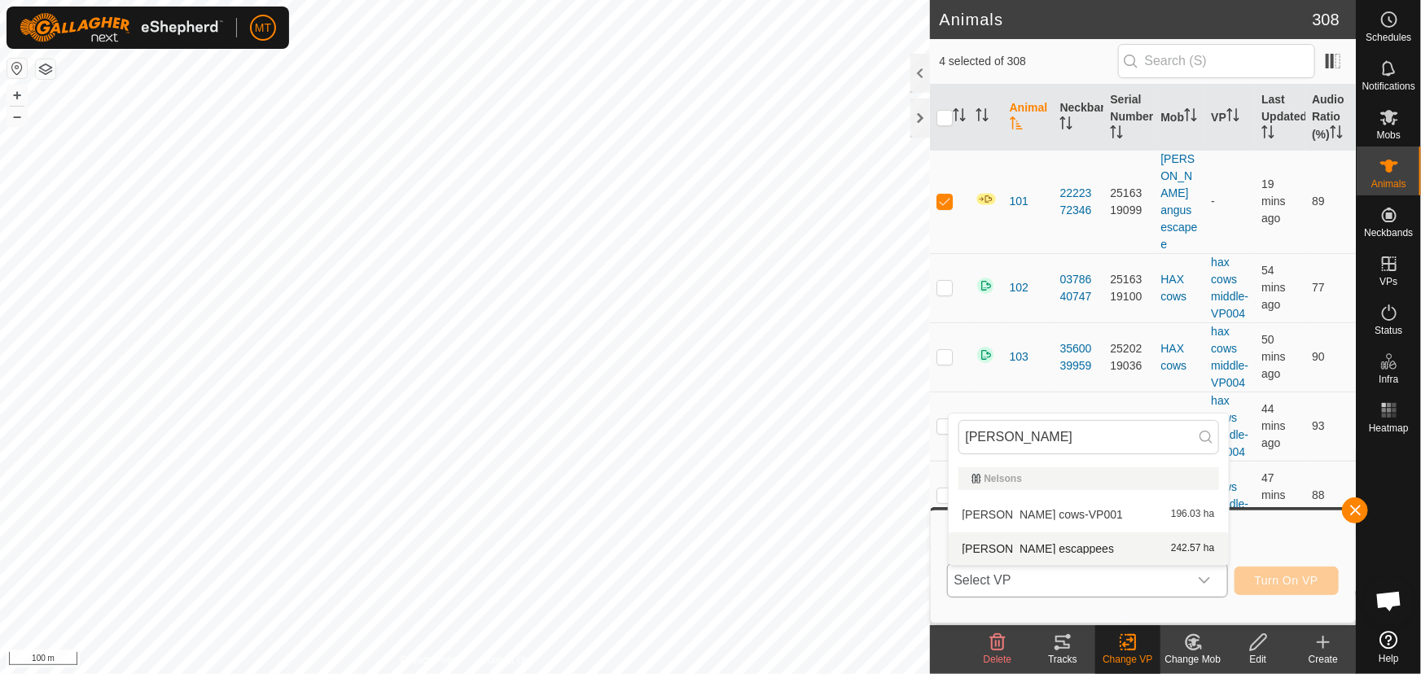
type input "[PERSON_NAME]"
click at [1030, 547] on li "[PERSON_NAME] escappees 242.57 ha" at bounding box center [1089, 549] width 280 height 33
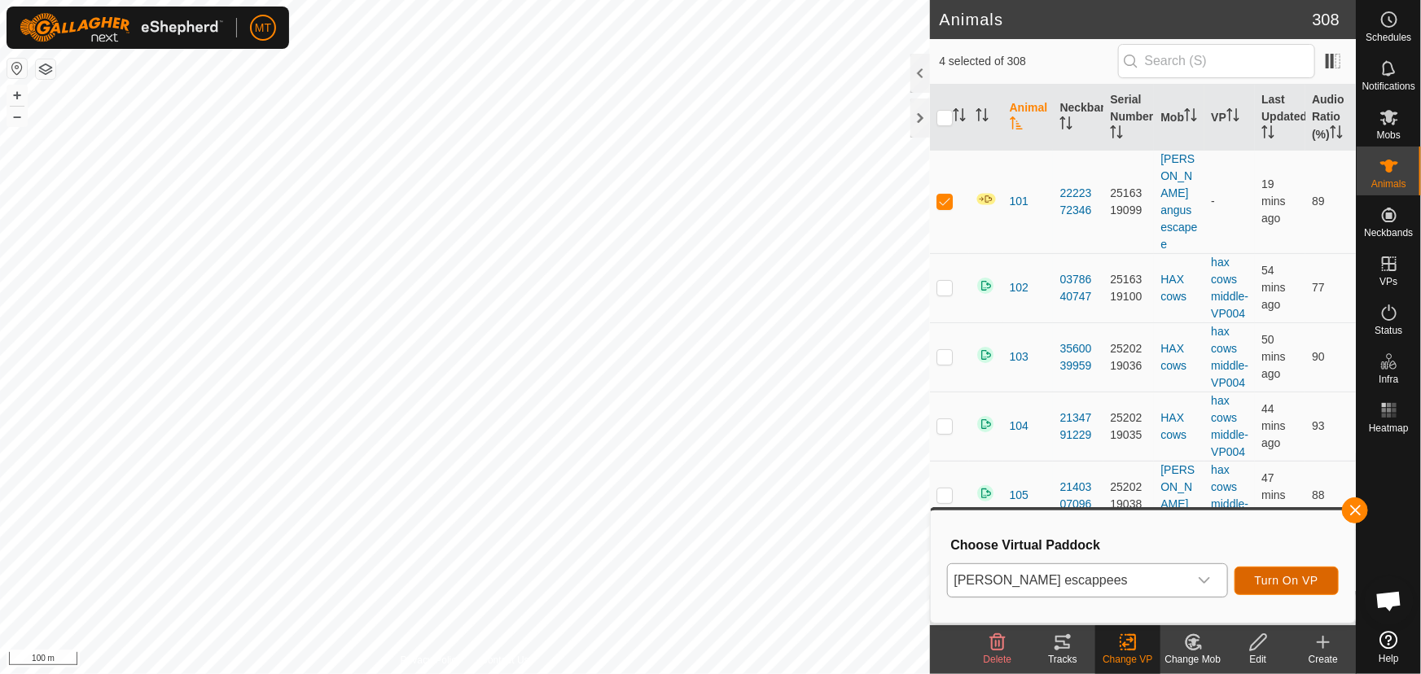
click at [1289, 577] on span "Turn On VP" at bounding box center [1287, 580] width 64 height 13
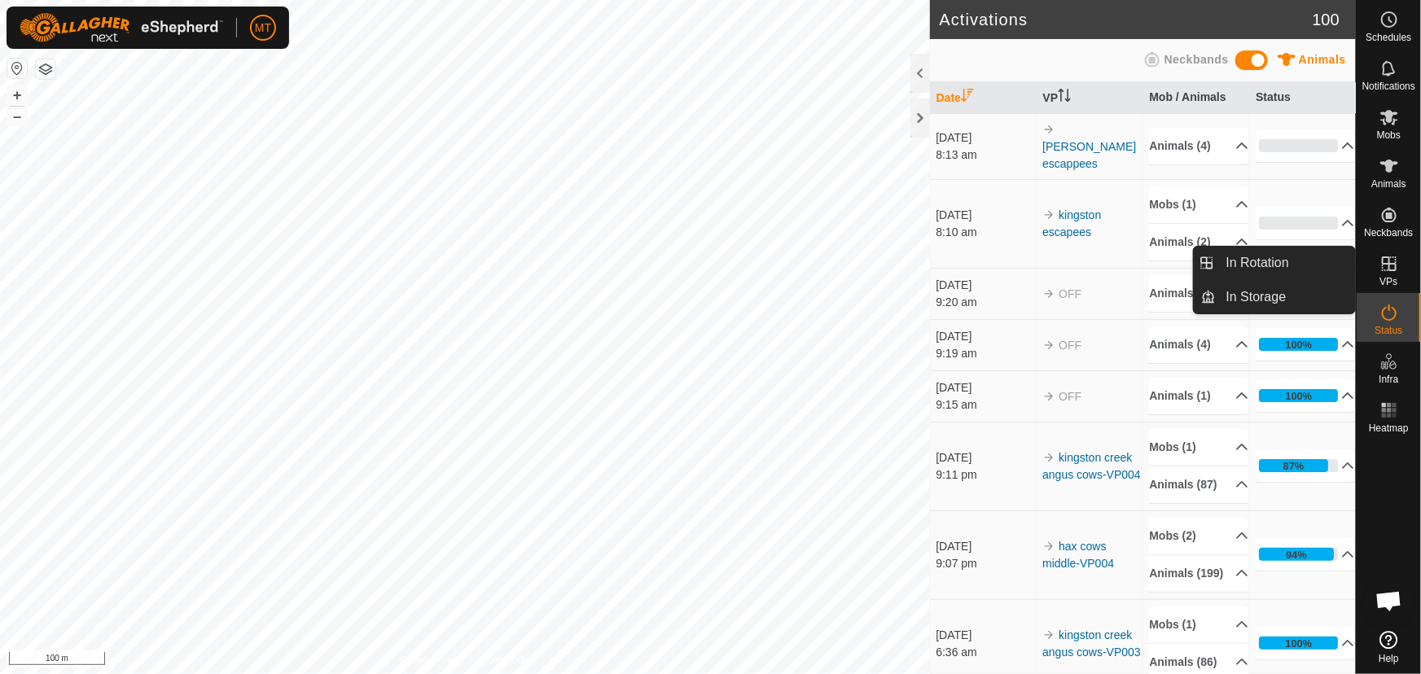
click at [1391, 262] on icon at bounding box center [1390, 264] width 20 height 20
click at [1384, 272] on icon at bounding box center [1390, 264] width 20 height 20
click at [1269, 262] on link "In Rotation" at bounding box center [1286, 263] width 139 height 33
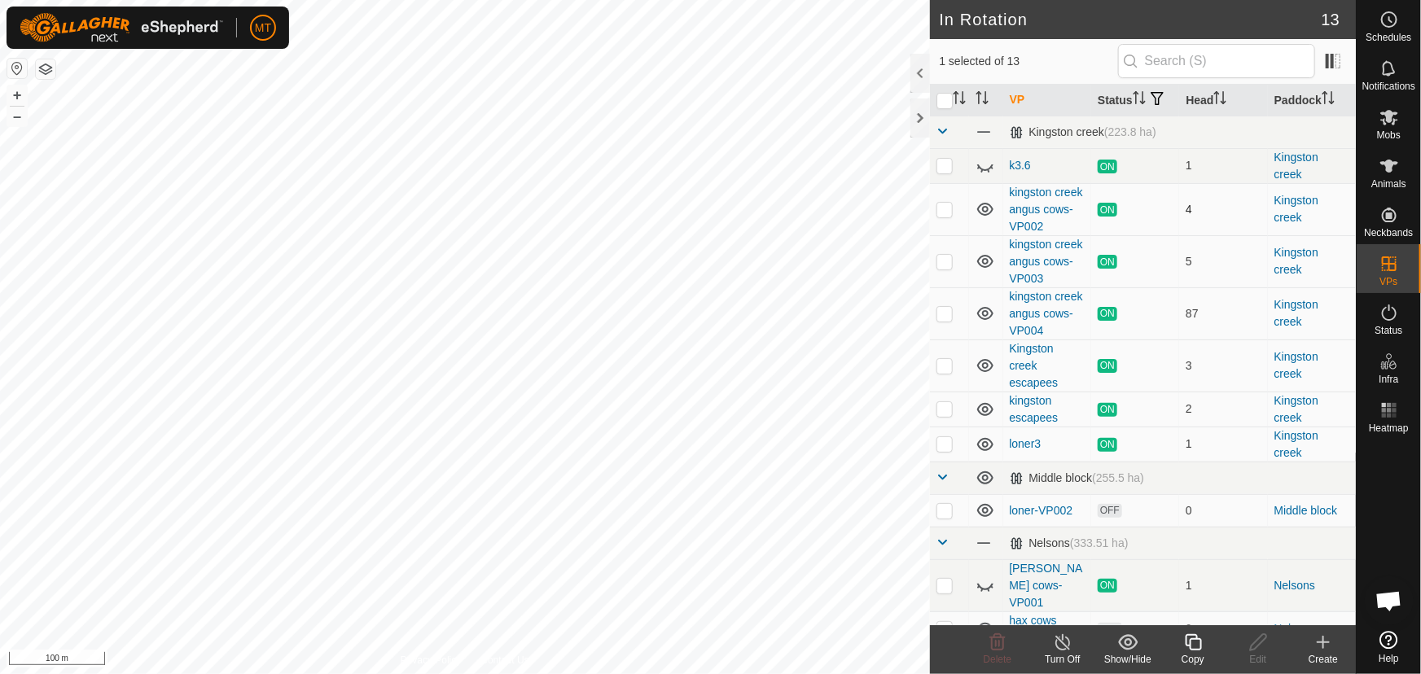
checkbox input "true"
checkbox input "false"
click at [1196, 639] on icon at bounding box center [1193, 642] width 16 height 16
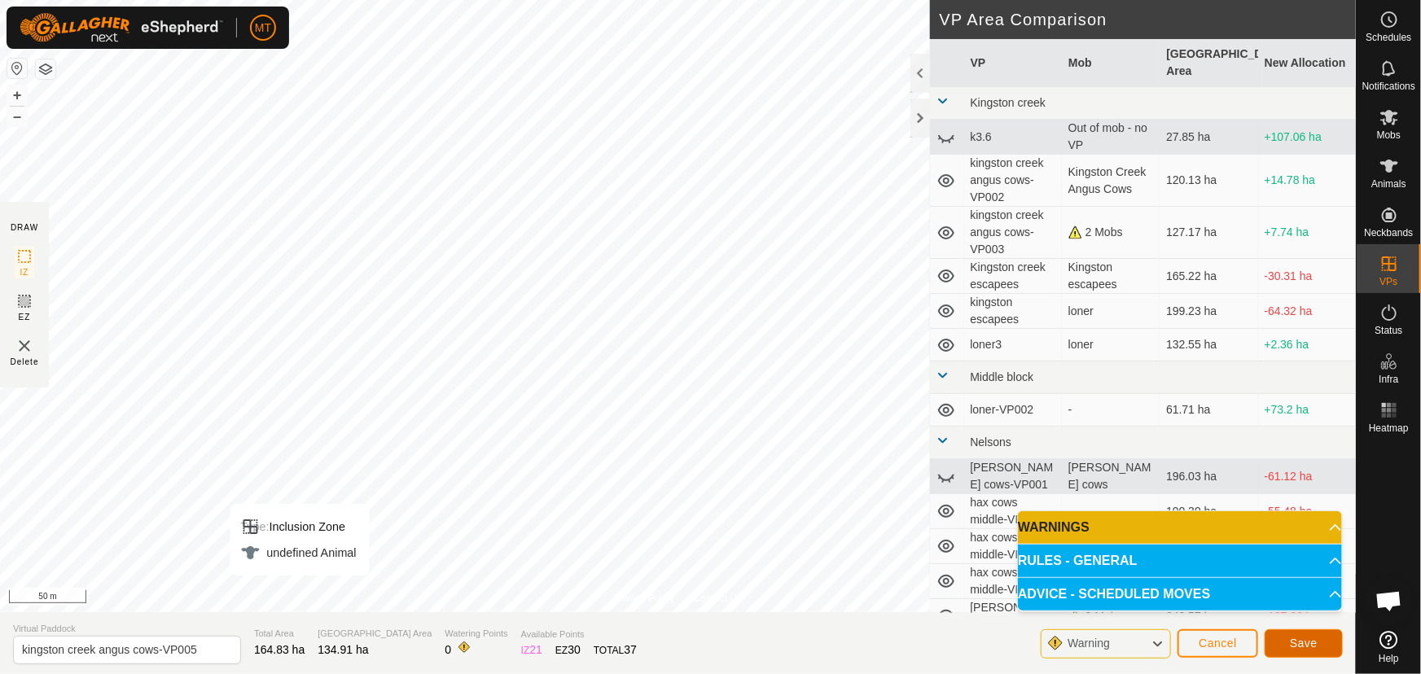
click at [1295, 637] on span "Save" at bounding box center [1304, 643] width 28 height 13
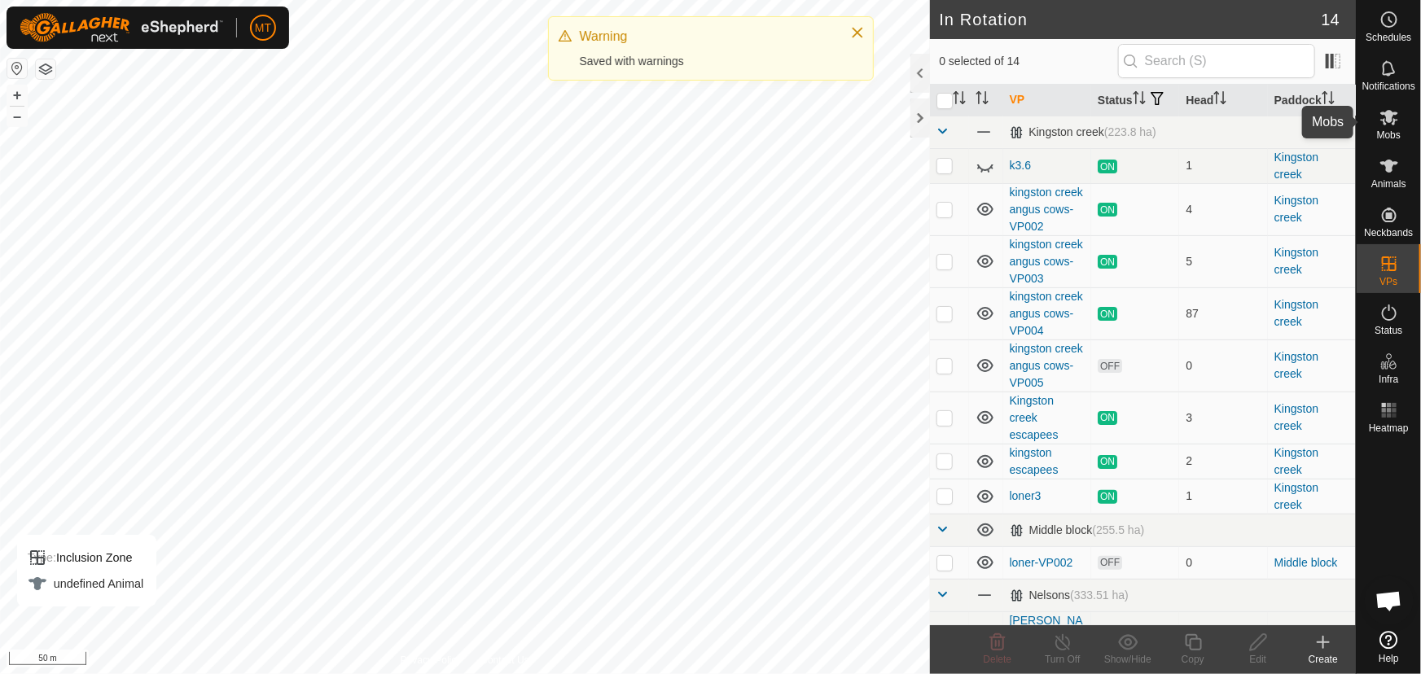
click at [1385, 122] on icon at bounding box center [1390, 118] width 20 height 20
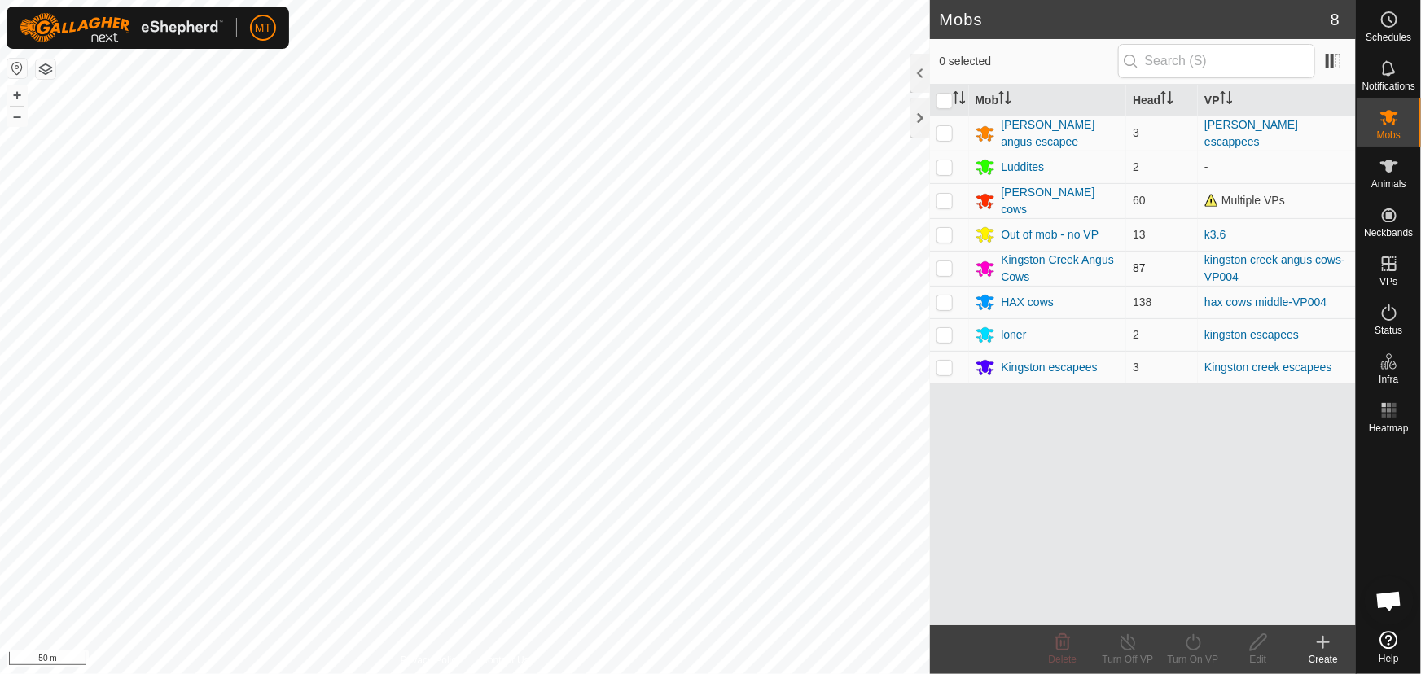
click at [948, 265] on p-checkbox at bounding box center [945, 267] width 16 height 13
checkbox input "true"
click at [1196, 648] on icon at bounding box center [1193, 643] width 20 height 20
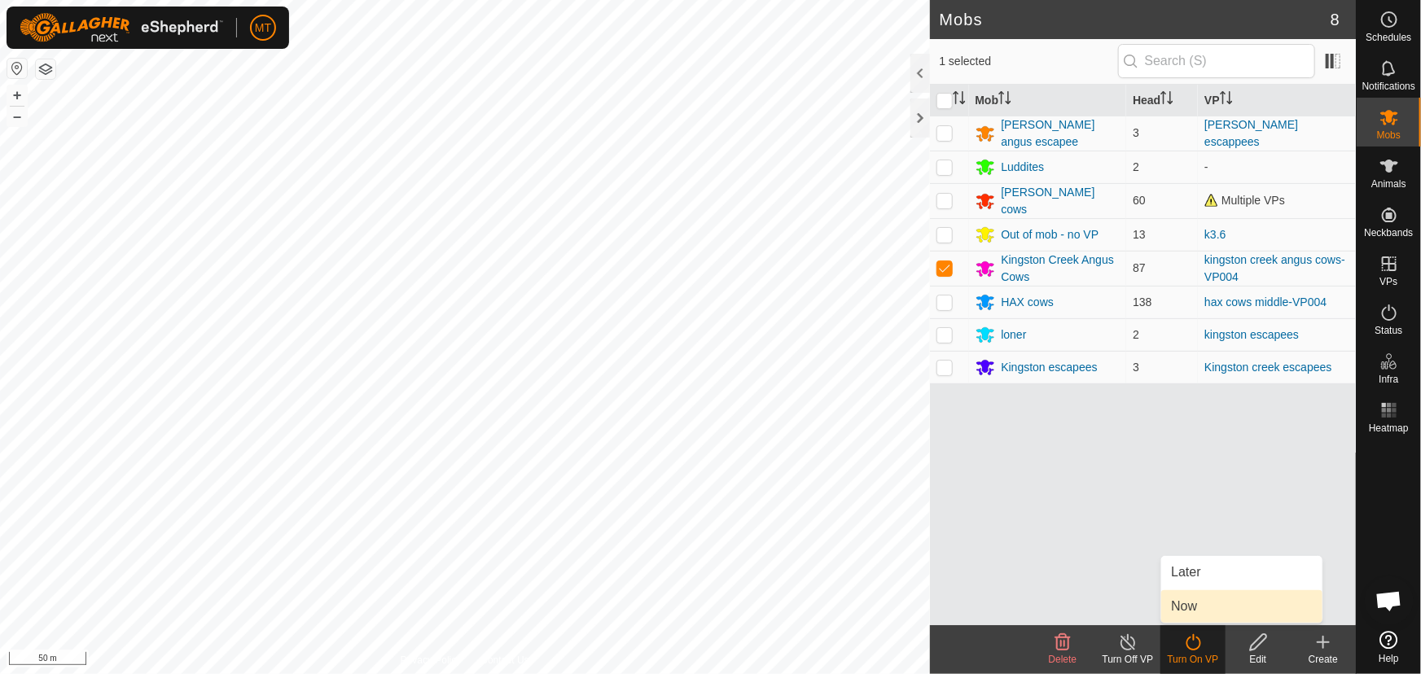
click at [1178, 601] on link "Now" at bounding box center [1241, 607] width 161 height 33
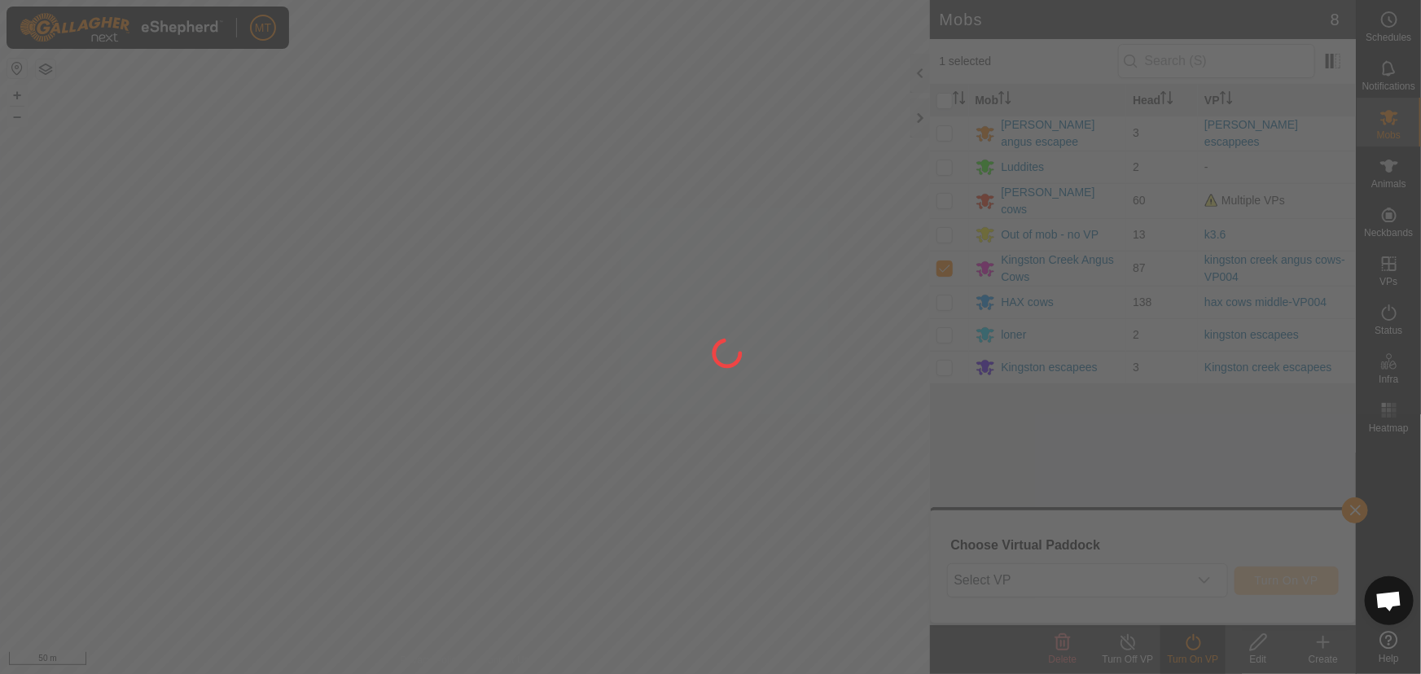
click at [1063, 573] on div at bounding box center [710, 337] width 1421 height 674
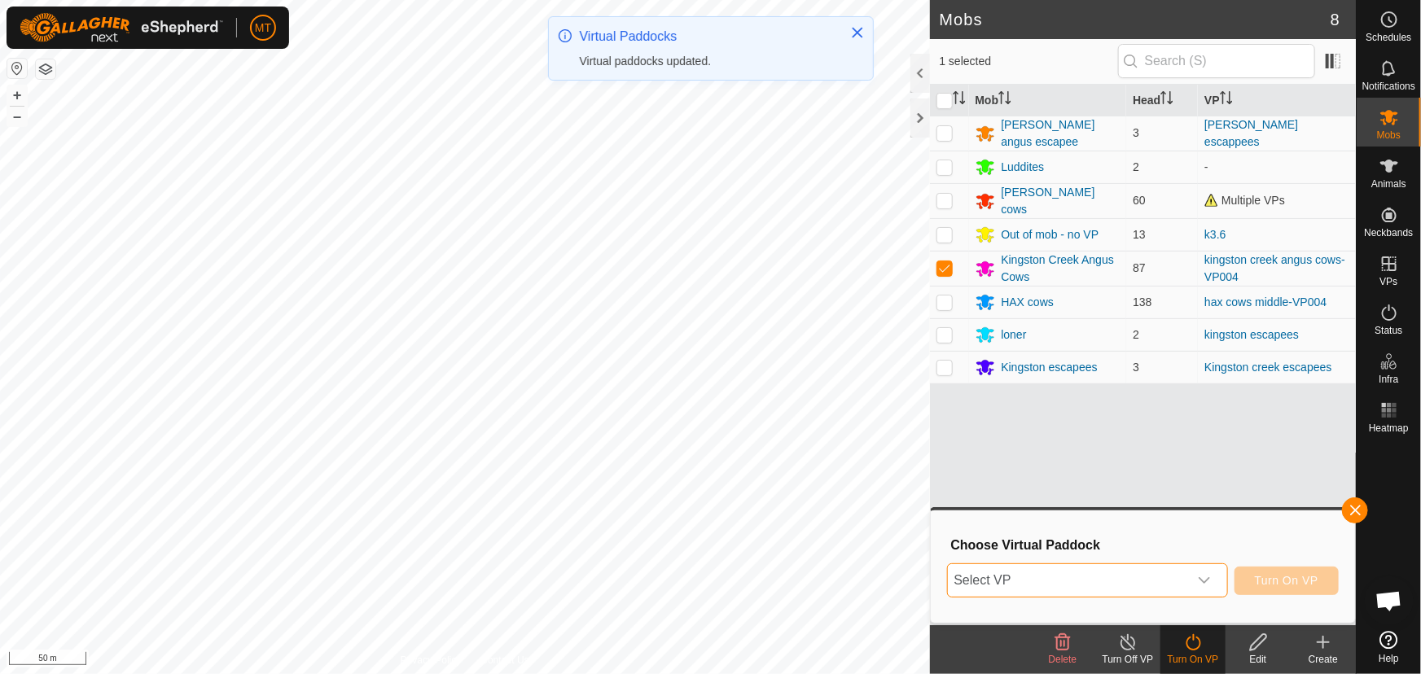
click at [1064, 572] on span "Select VP" at bounding box center [1068, 580] width 240 height 33
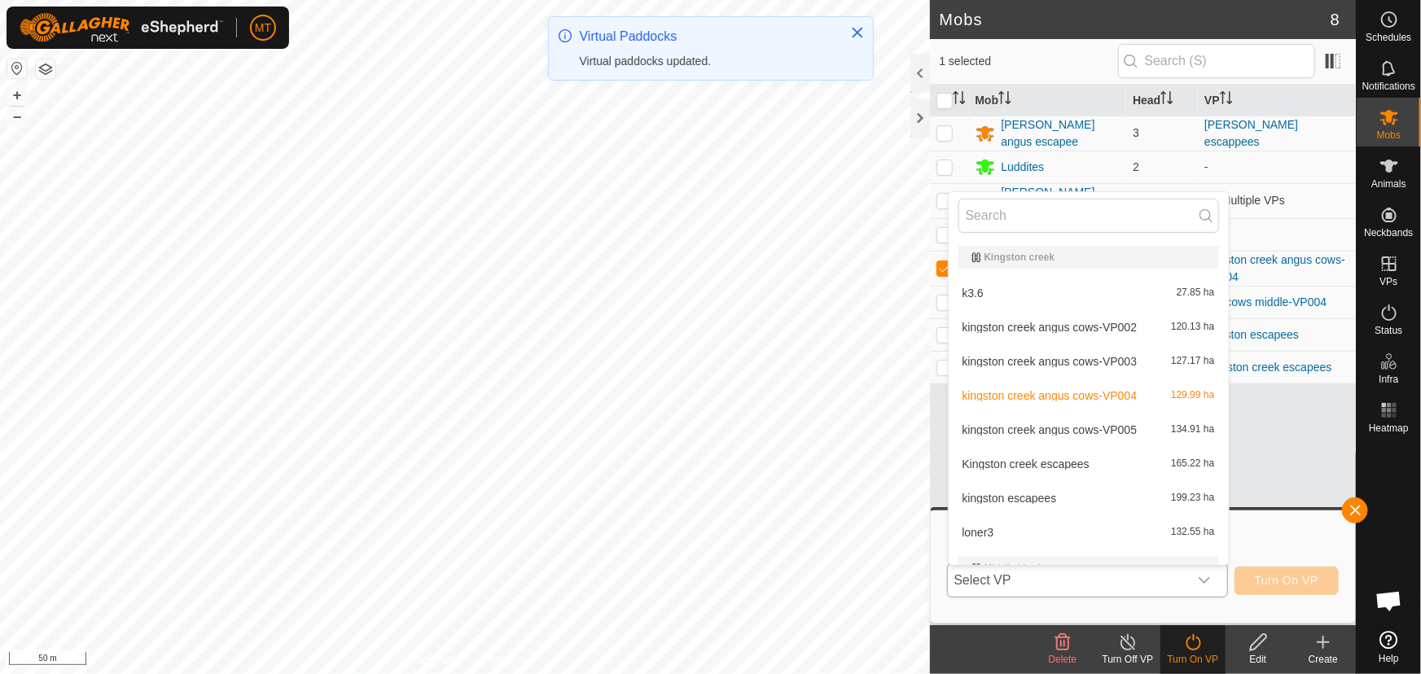
click at [1100, 428] on li "kingston creek angus cows-VP005 134.91 ha" at bounding box center [1089, 430] width 280 height 33
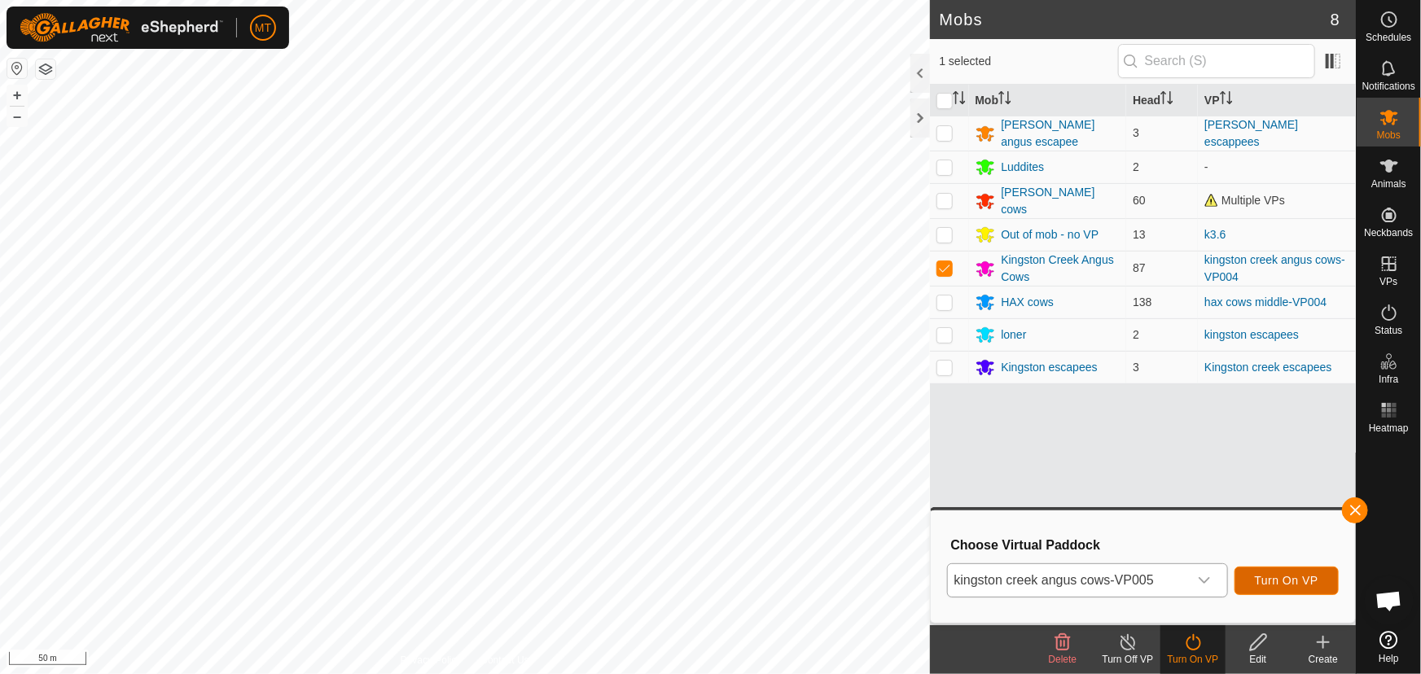
click at [1311, 577] on span "Turn On VP" at bounding box center [1287, 580] width 64 height 13
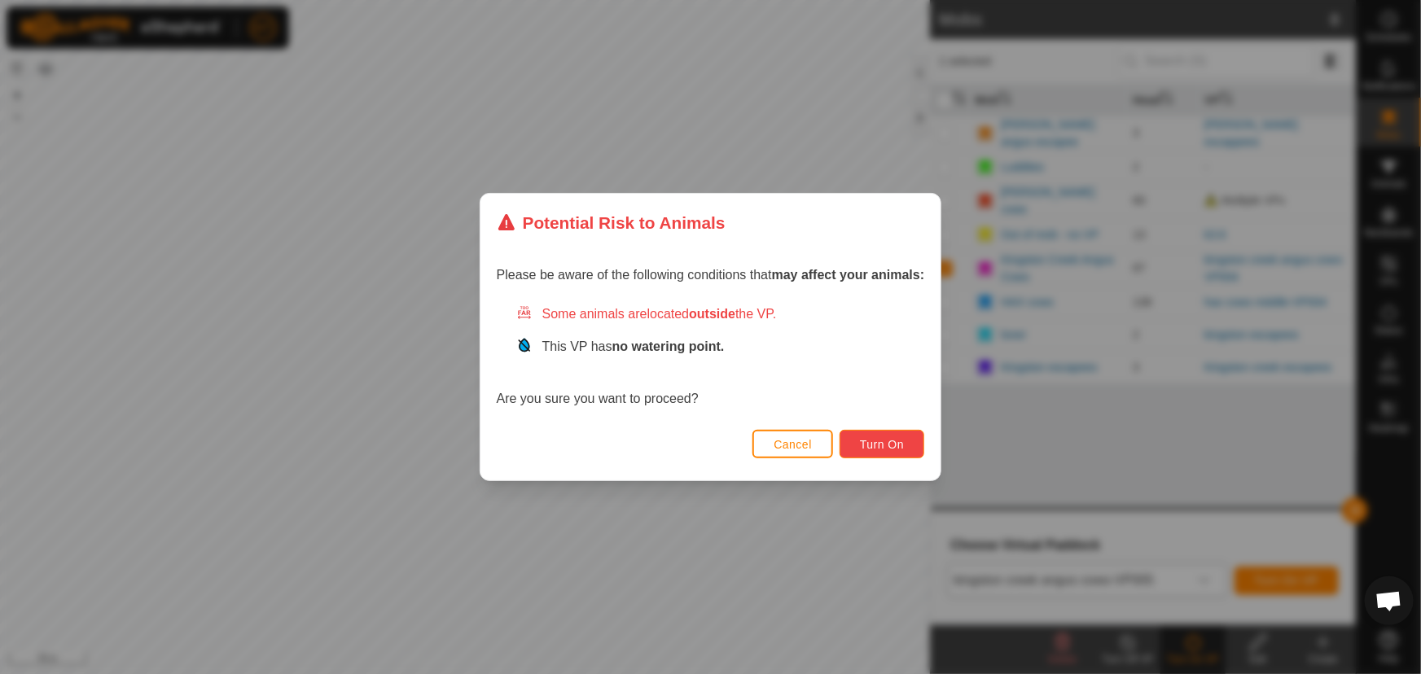
click at [882, 443] on span "Turn On" at bounding box center [882, 444] width 44 height 13
